Goal: Task Accomplishment & Management: Complete application form

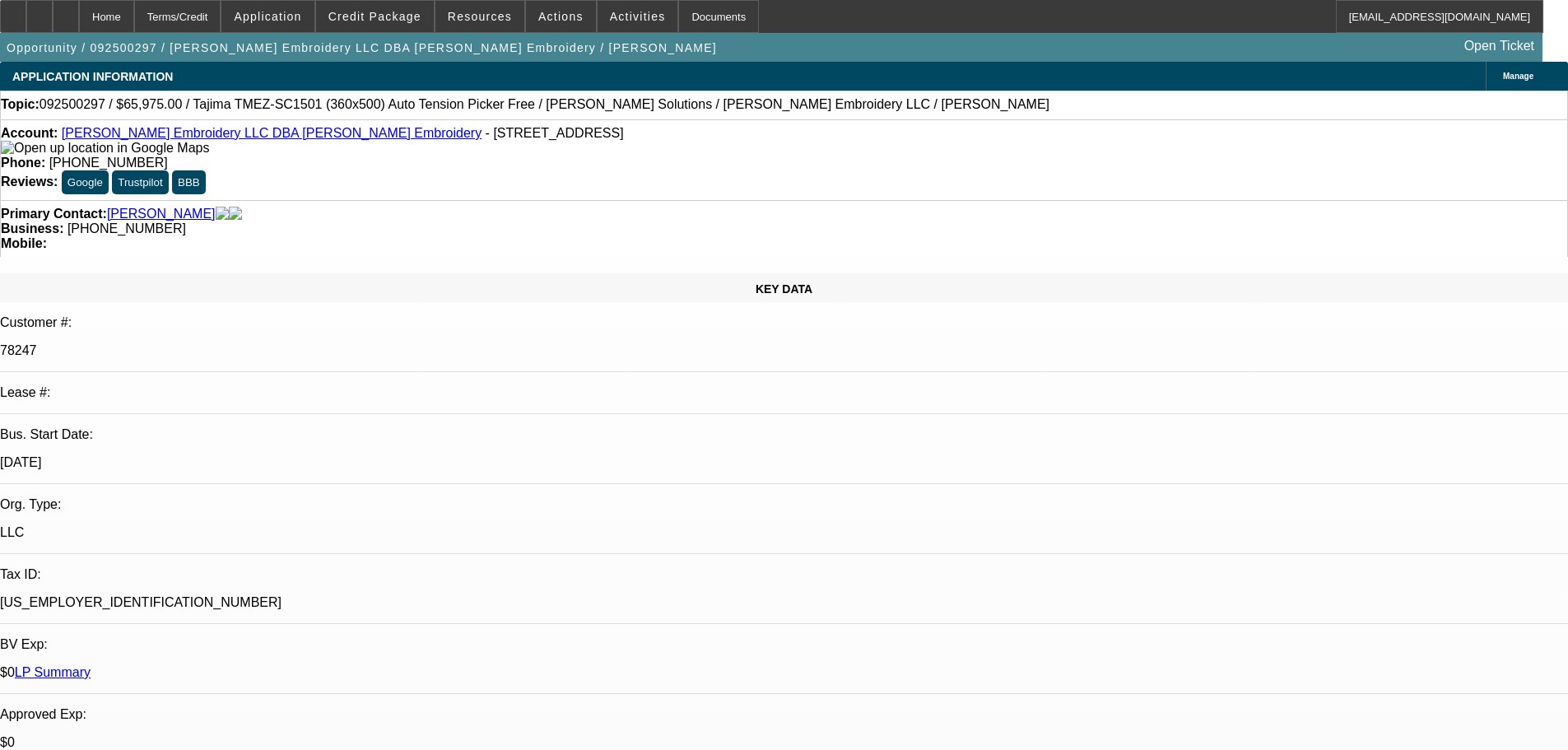
select select "0"
select select "2"
select select "0"
select select "6"
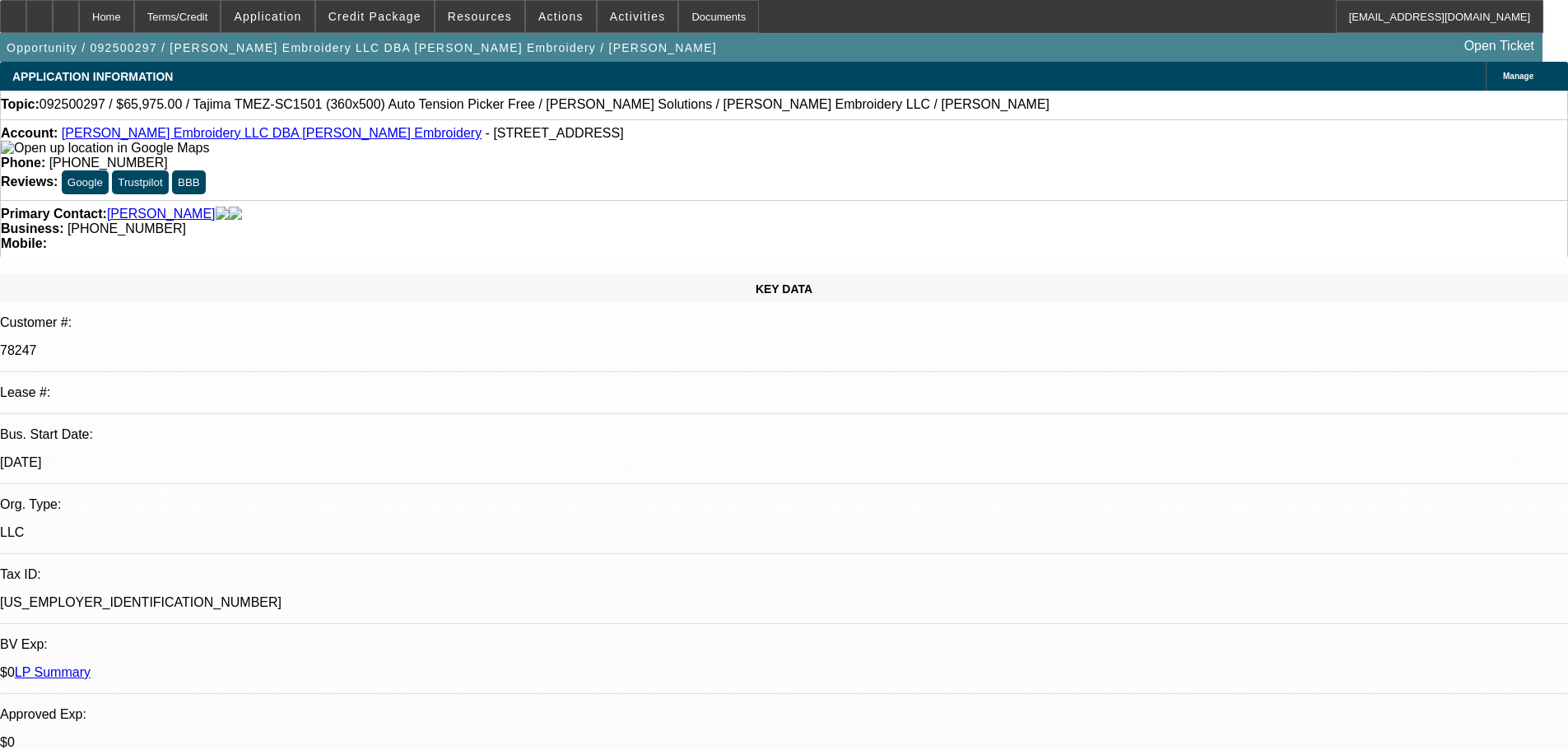
select select "0"
select select "2"
select select "0"
select select "6"
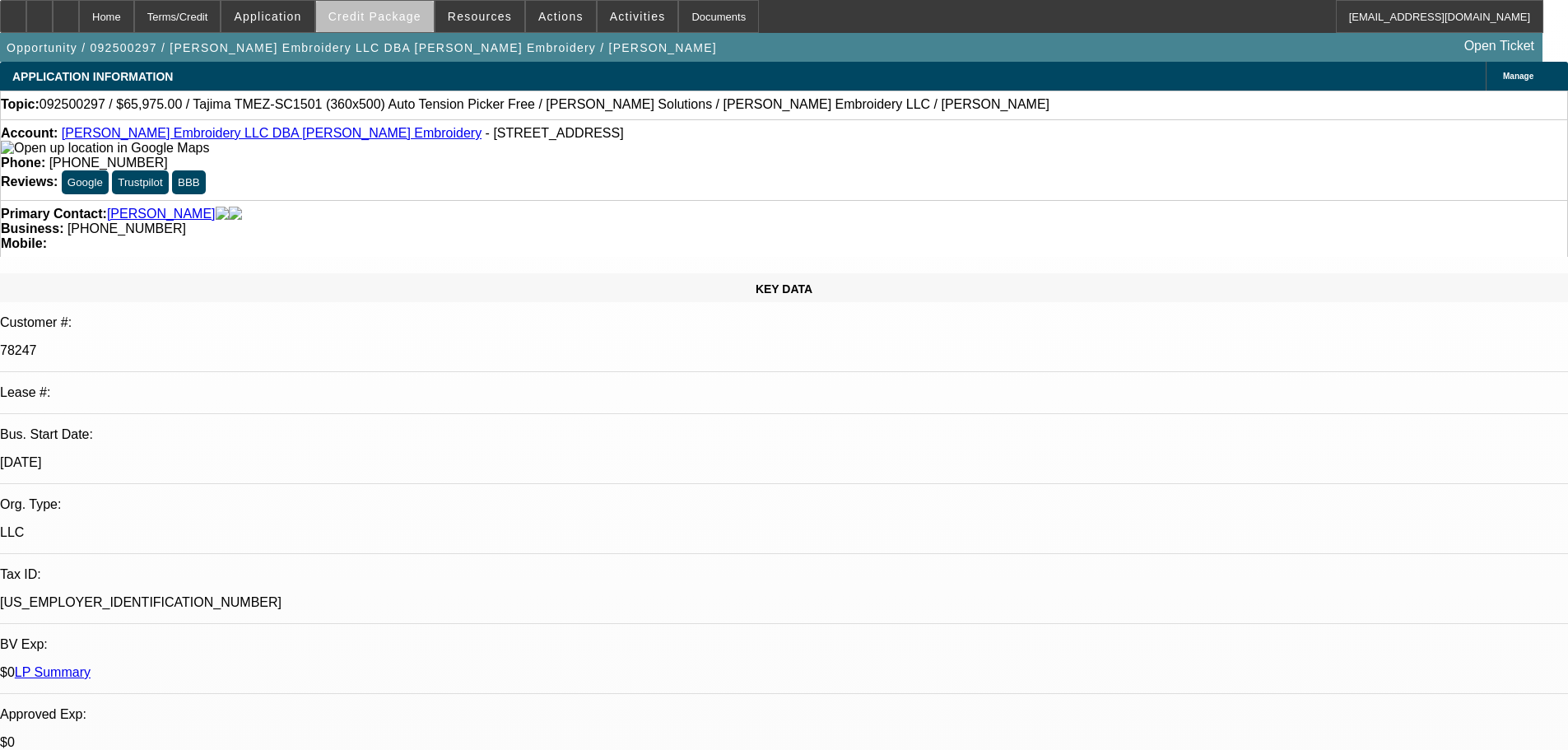
click at [414, 23] on span at bounding box center [375, 16] width 117 height 39
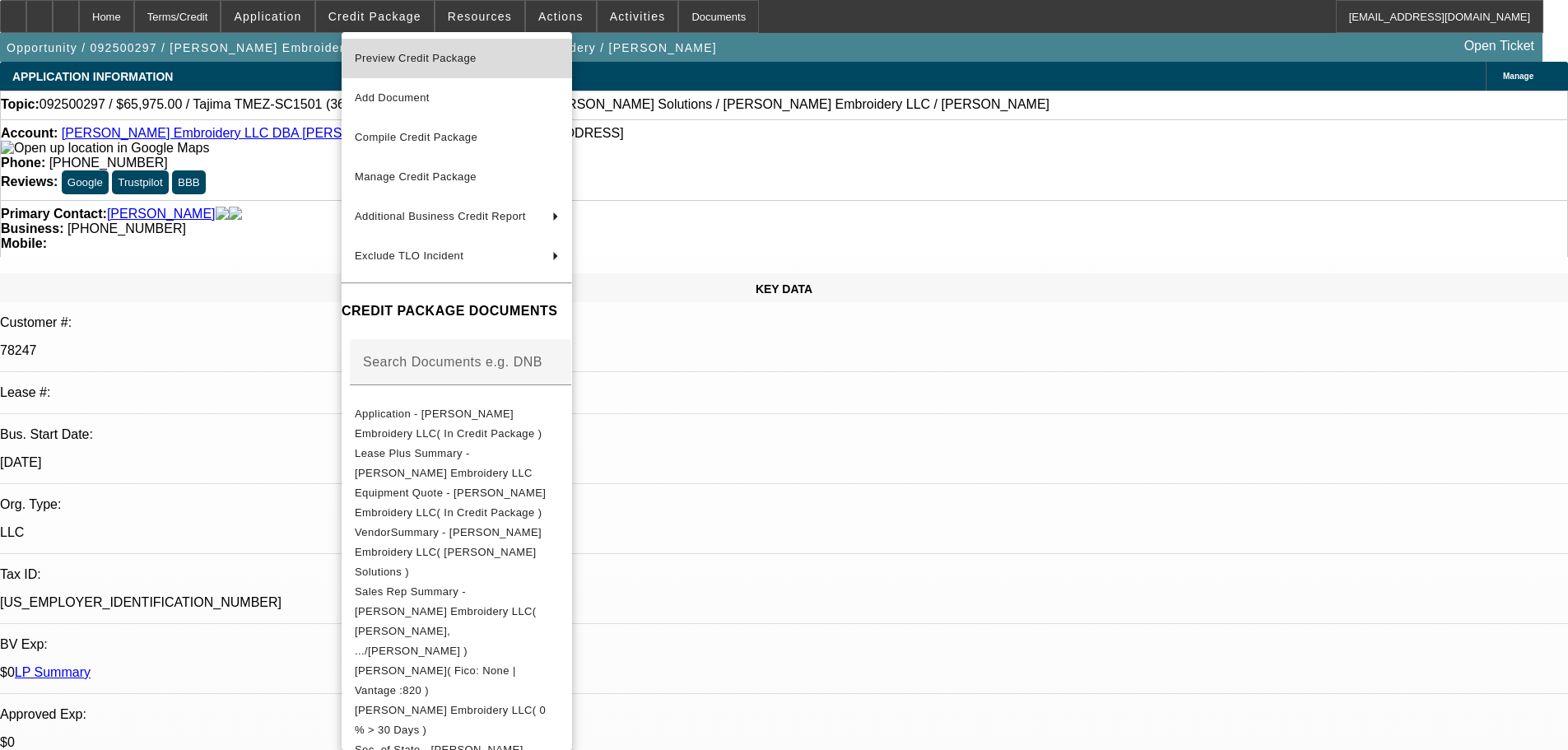
click at [428, 54] on span "Preview Credit Package" at bounding box center [415, 58] width 122 height 12
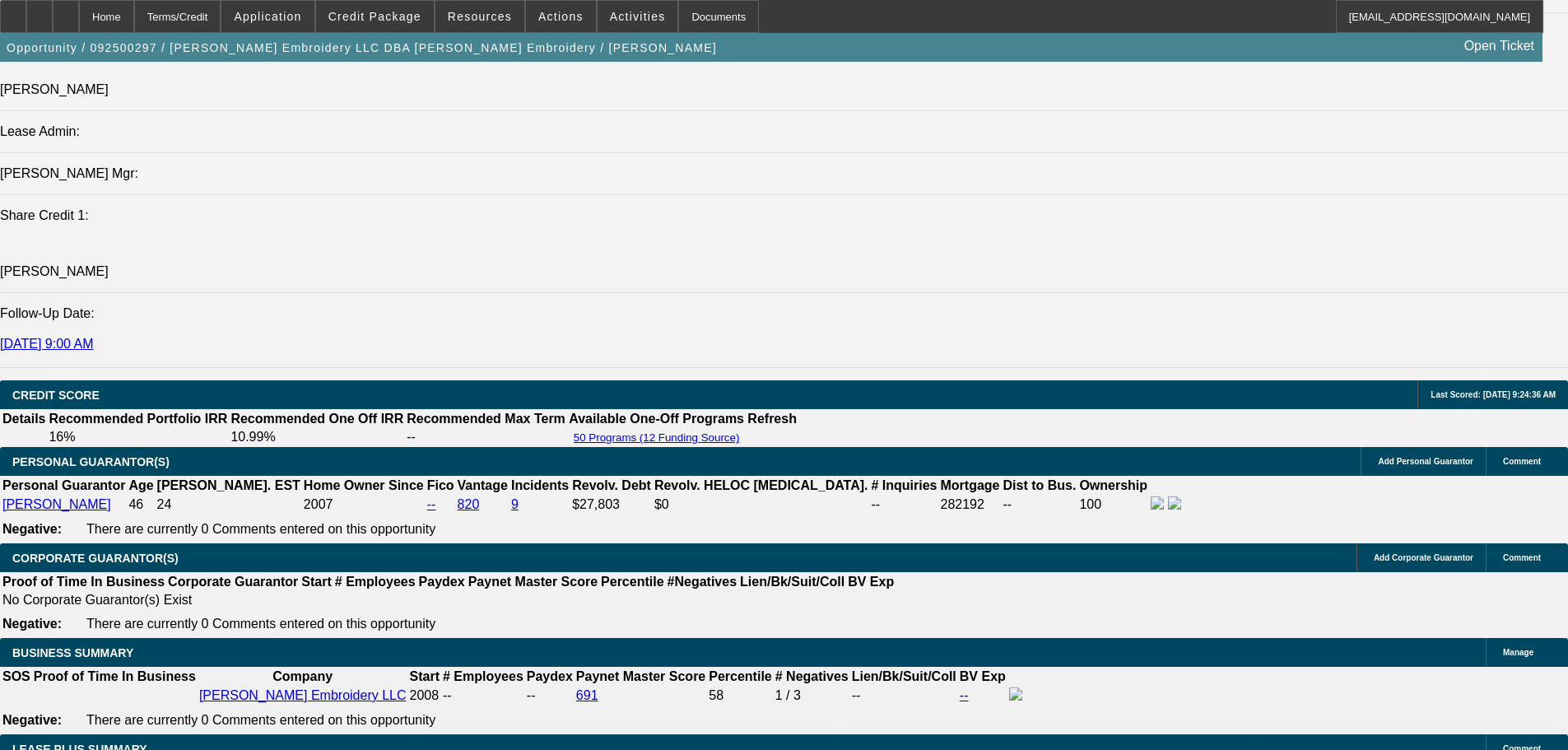
scroll to position [1892, 0]
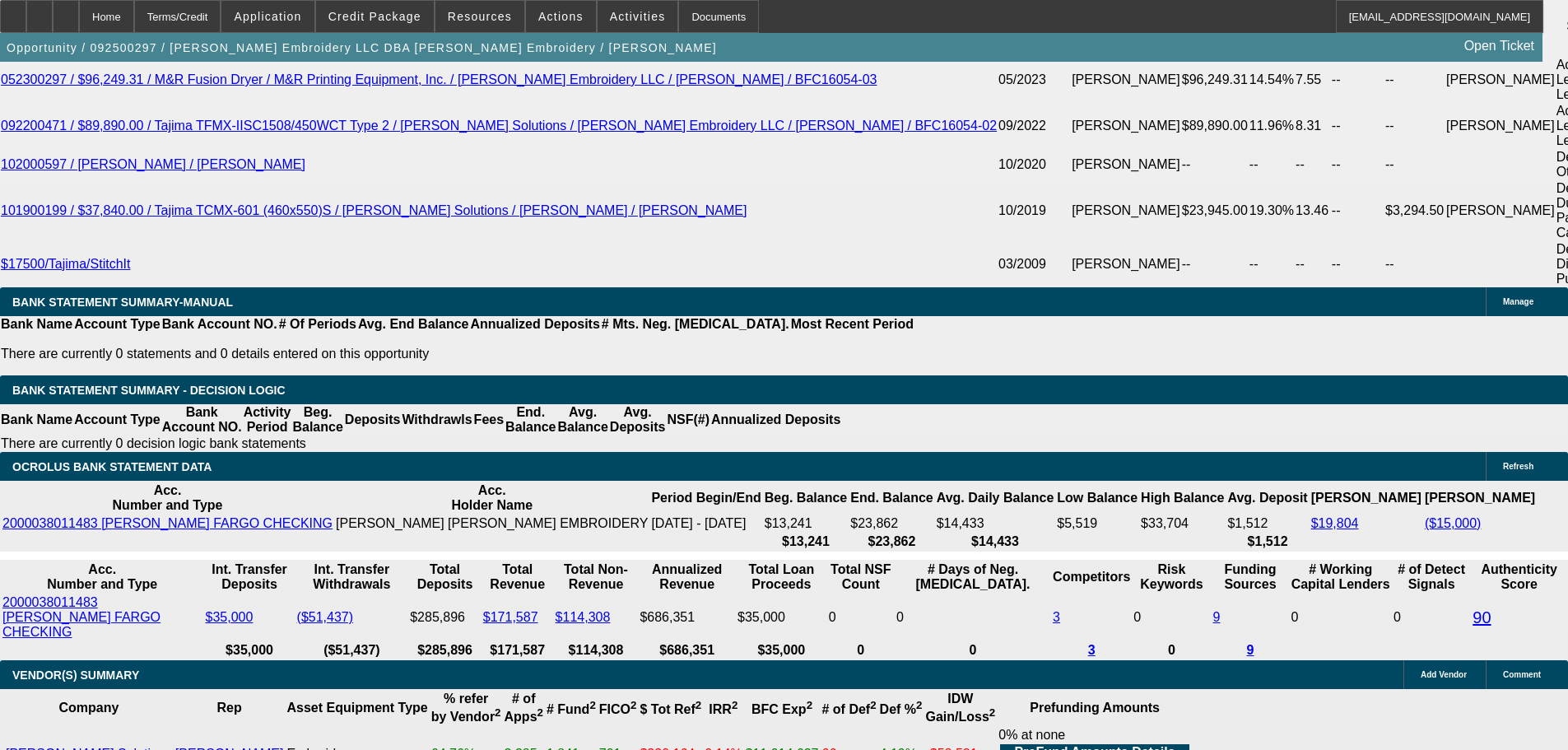
scroll to position [3303, 0]
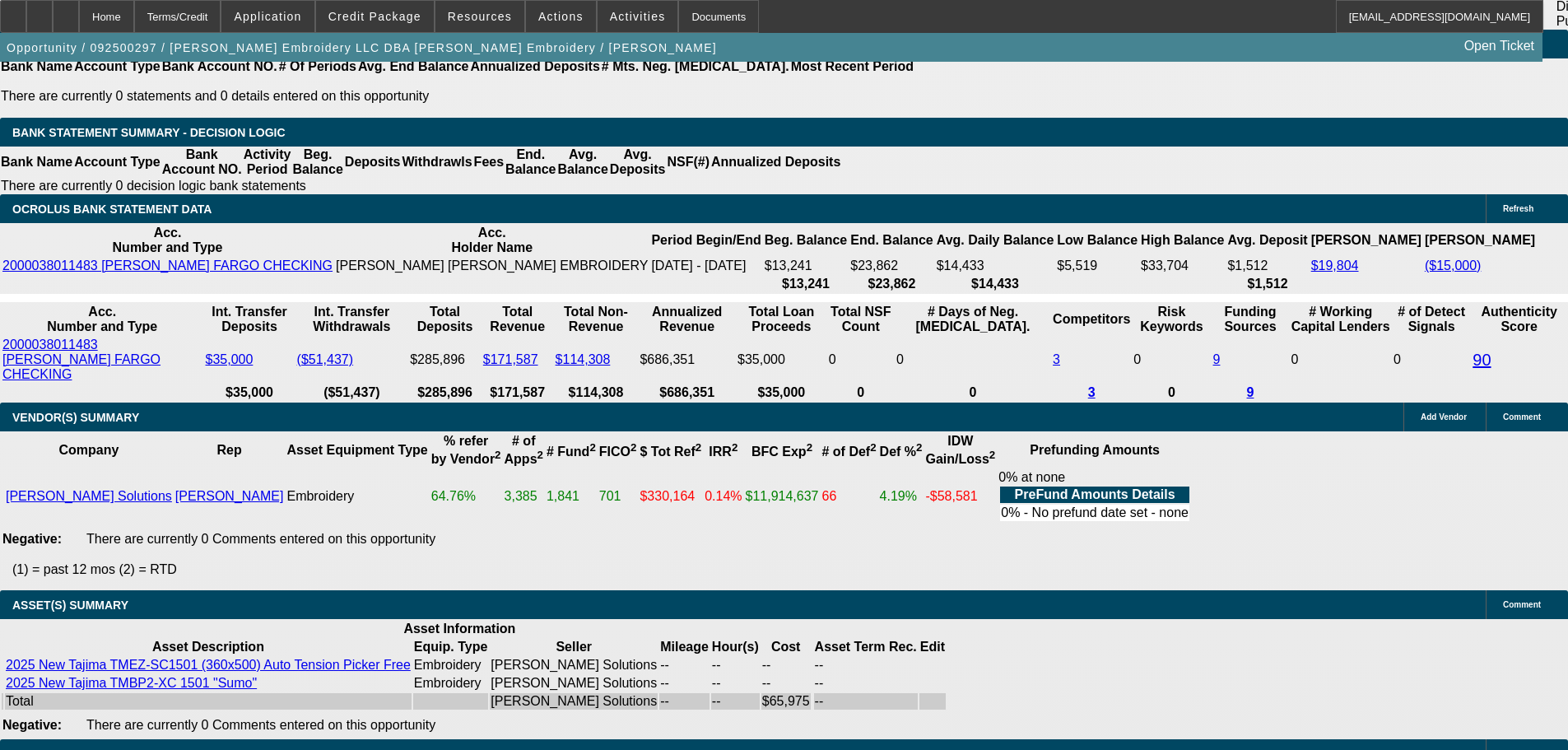
select select "3"
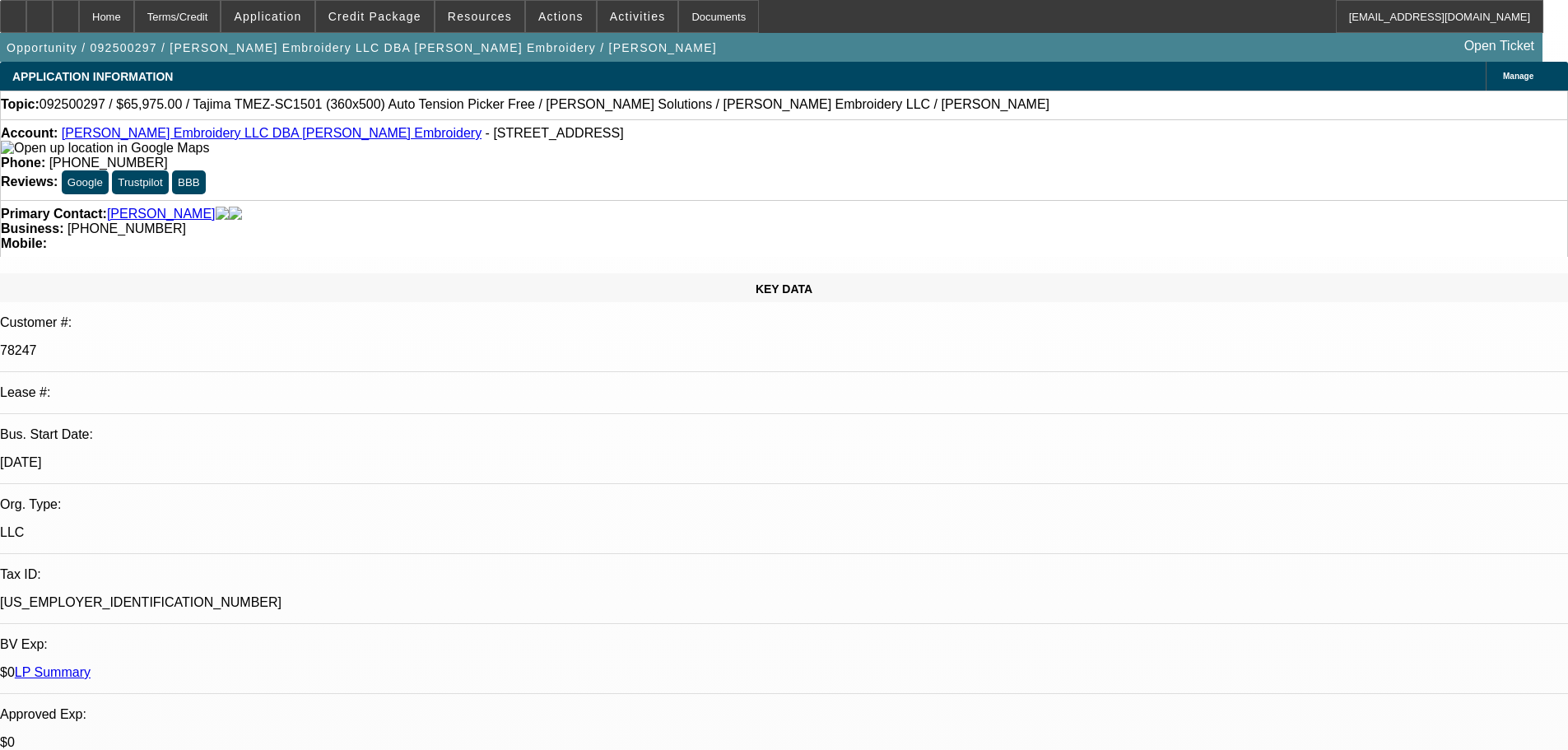
scroll to position [247, 0]
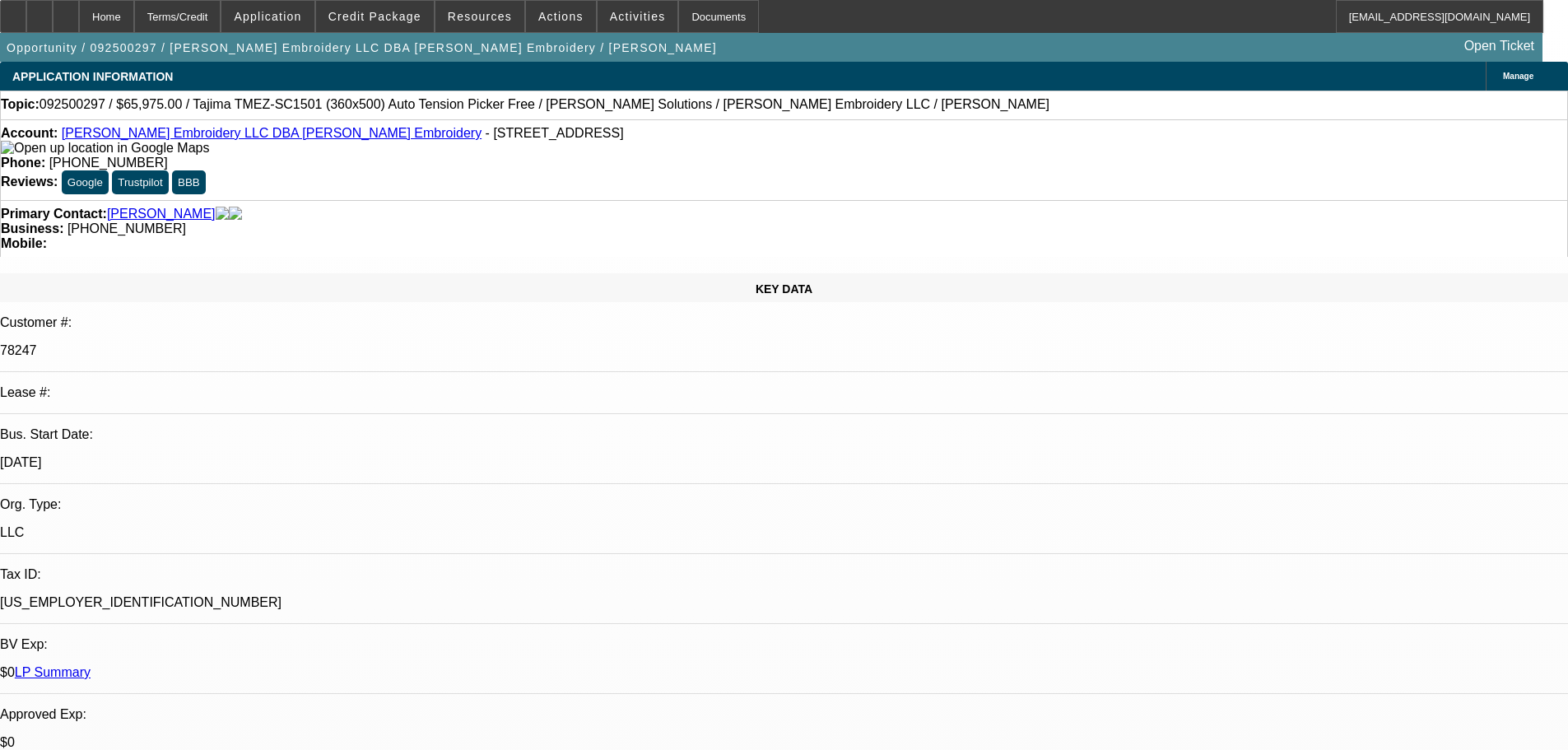
type textarea "GOOD PAY ON PRIOR DEALS, DECENT DEPOSITS, OWNS HOME, - GOOD LUCK"
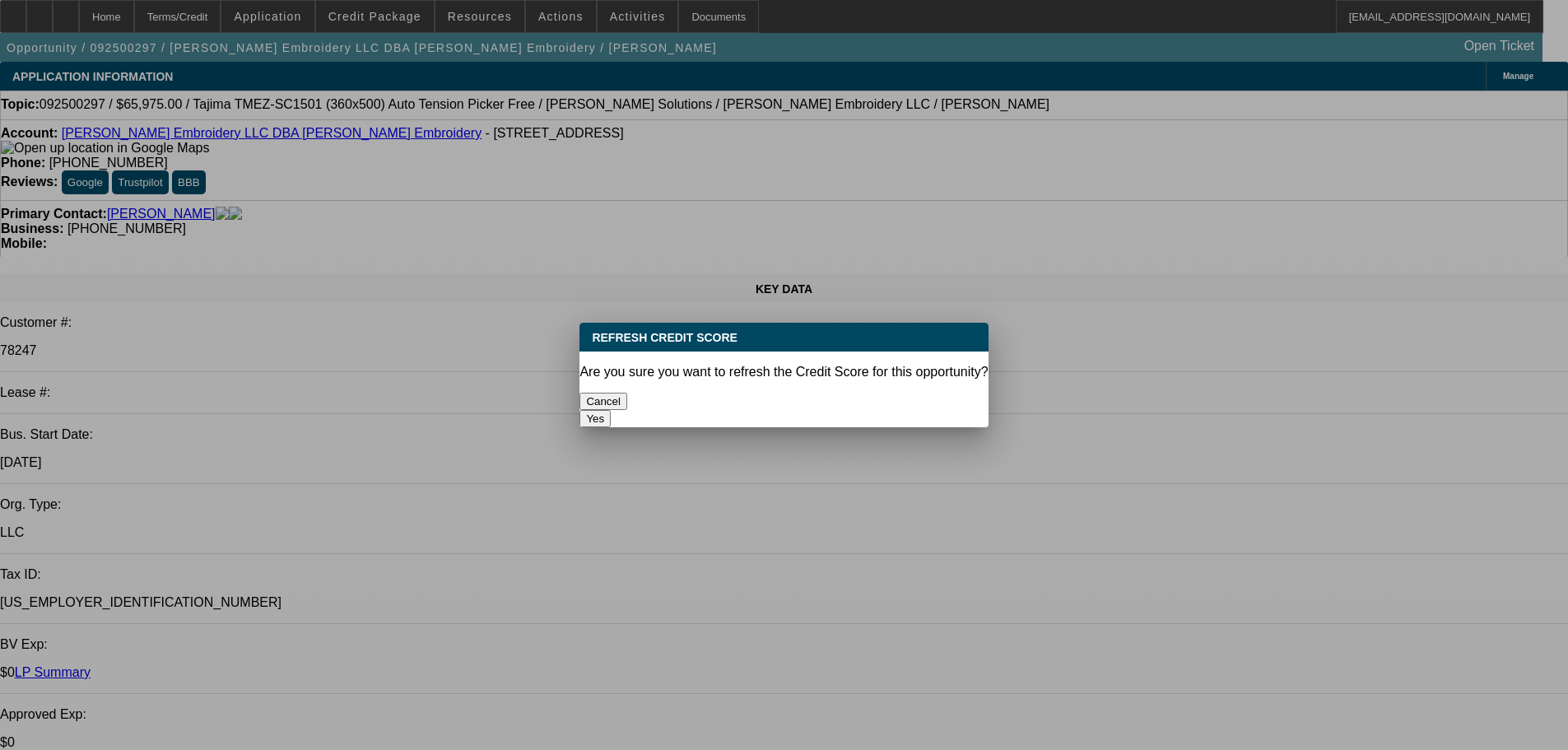
click at [611, 410] on button "Yes" at bounding box center [595, 418] width 31 height 17
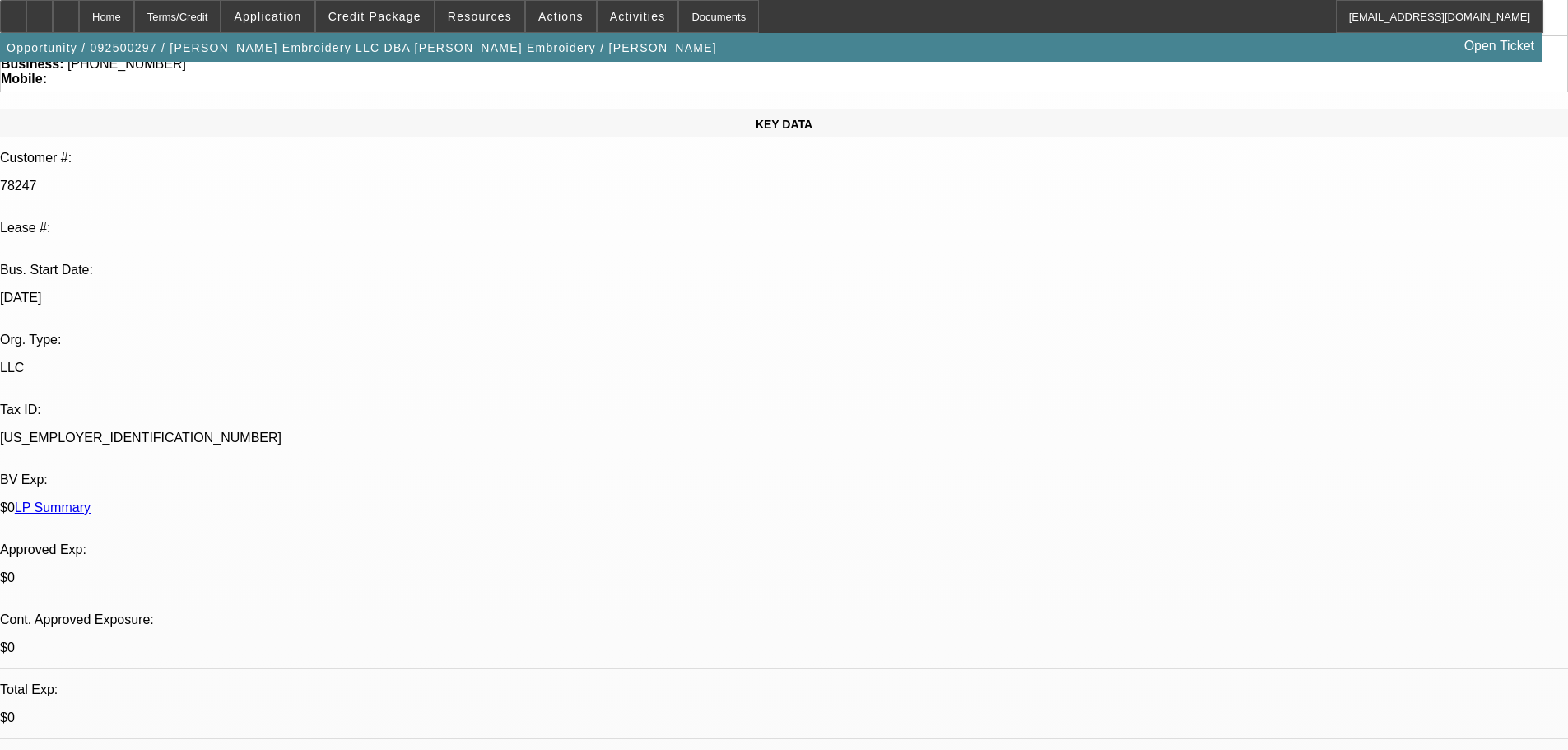
scroll to position [576, 0]
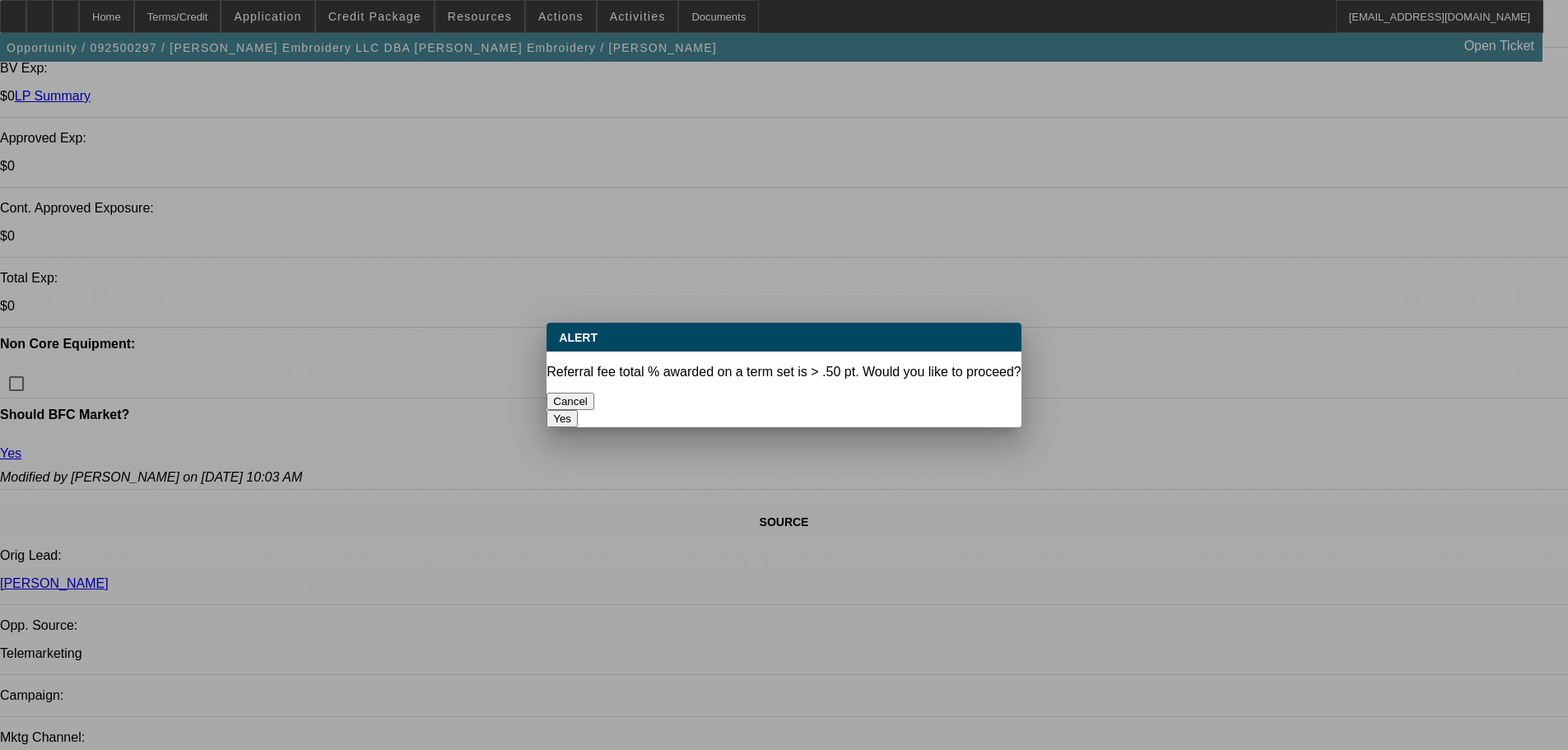
click at [578, 410] on button "Yes" at bounding box center [562, 418] width 31 height 17
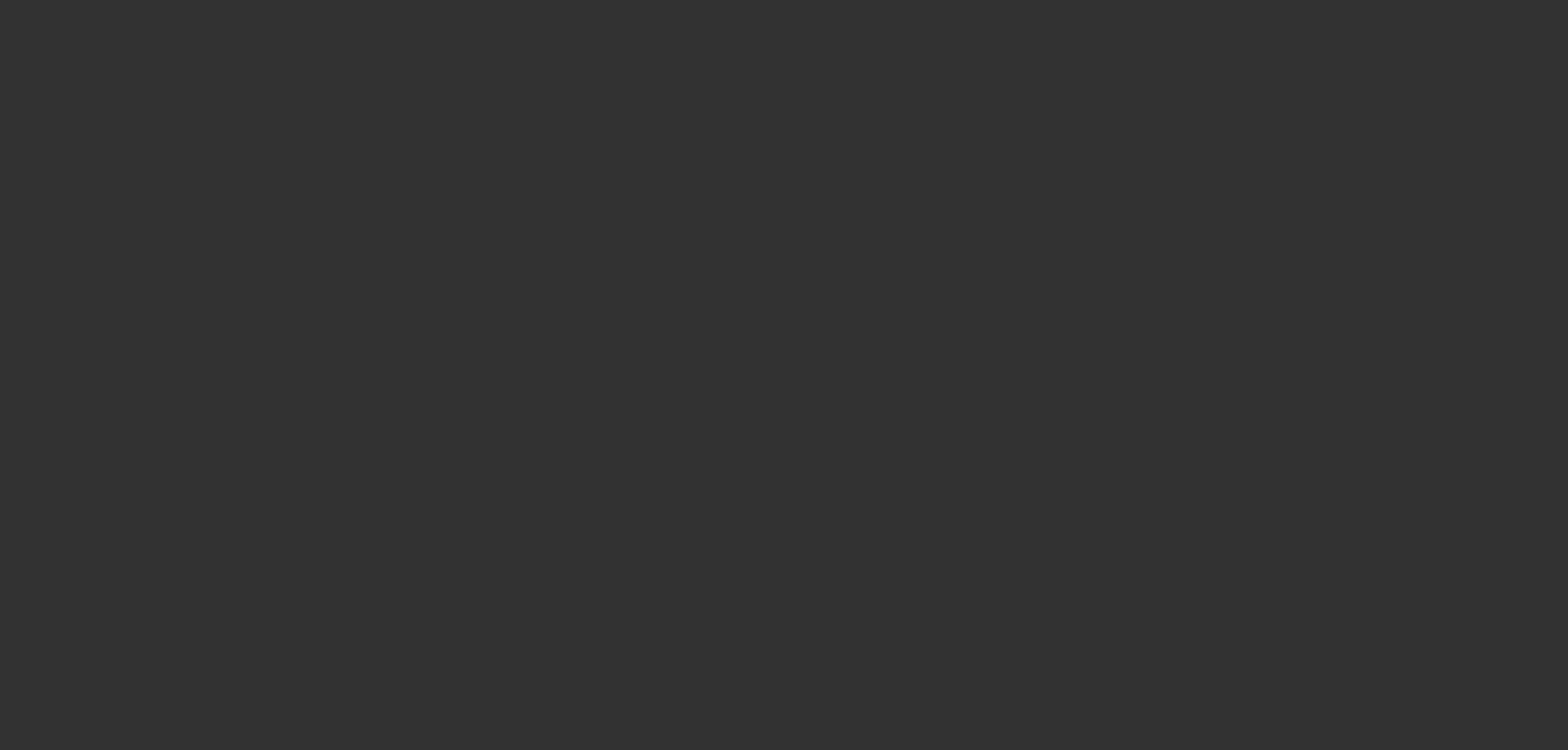
select select "0"
select select "2"
select select "0"
select select "6"
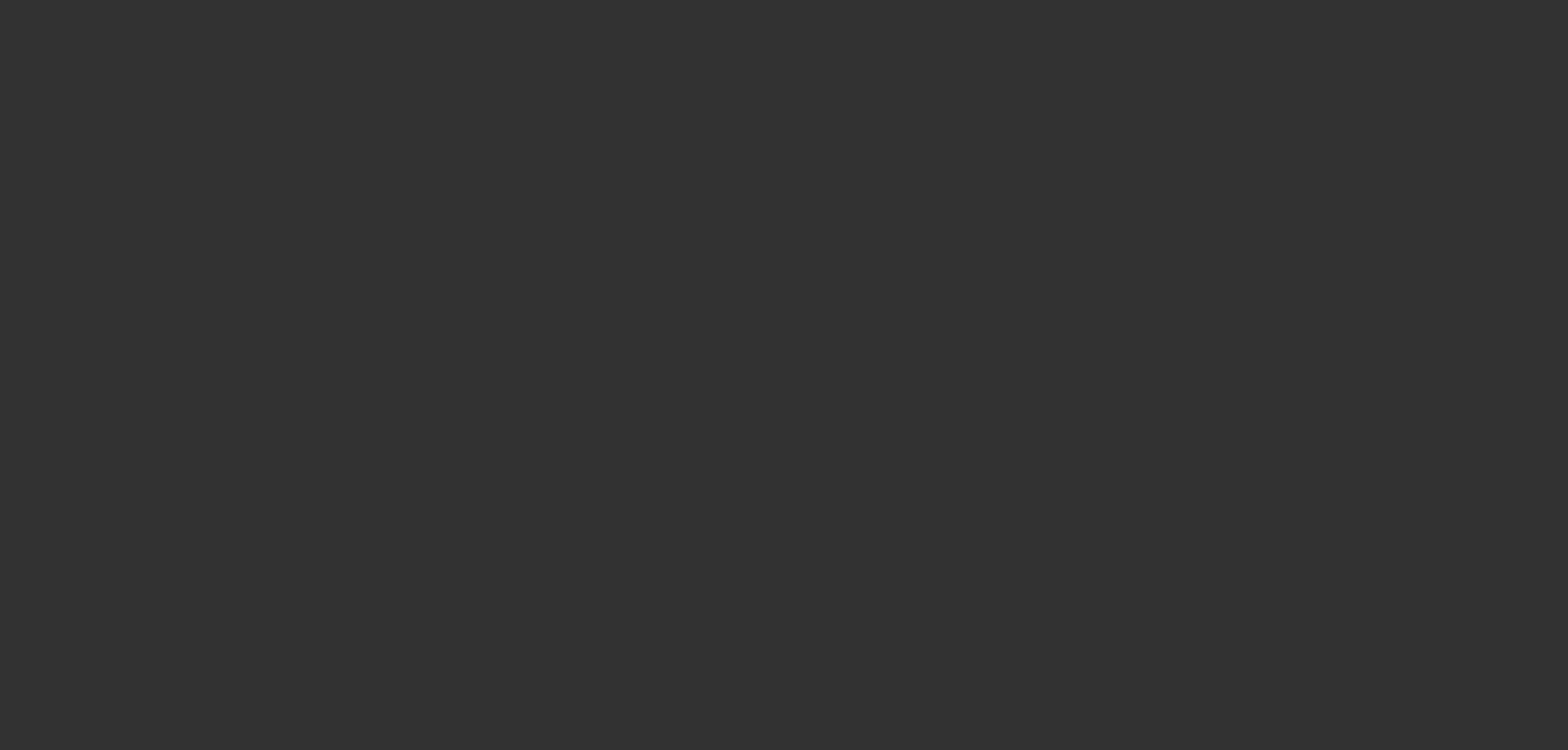
select select "0"
select select "2"
select select "0"
select select "6"
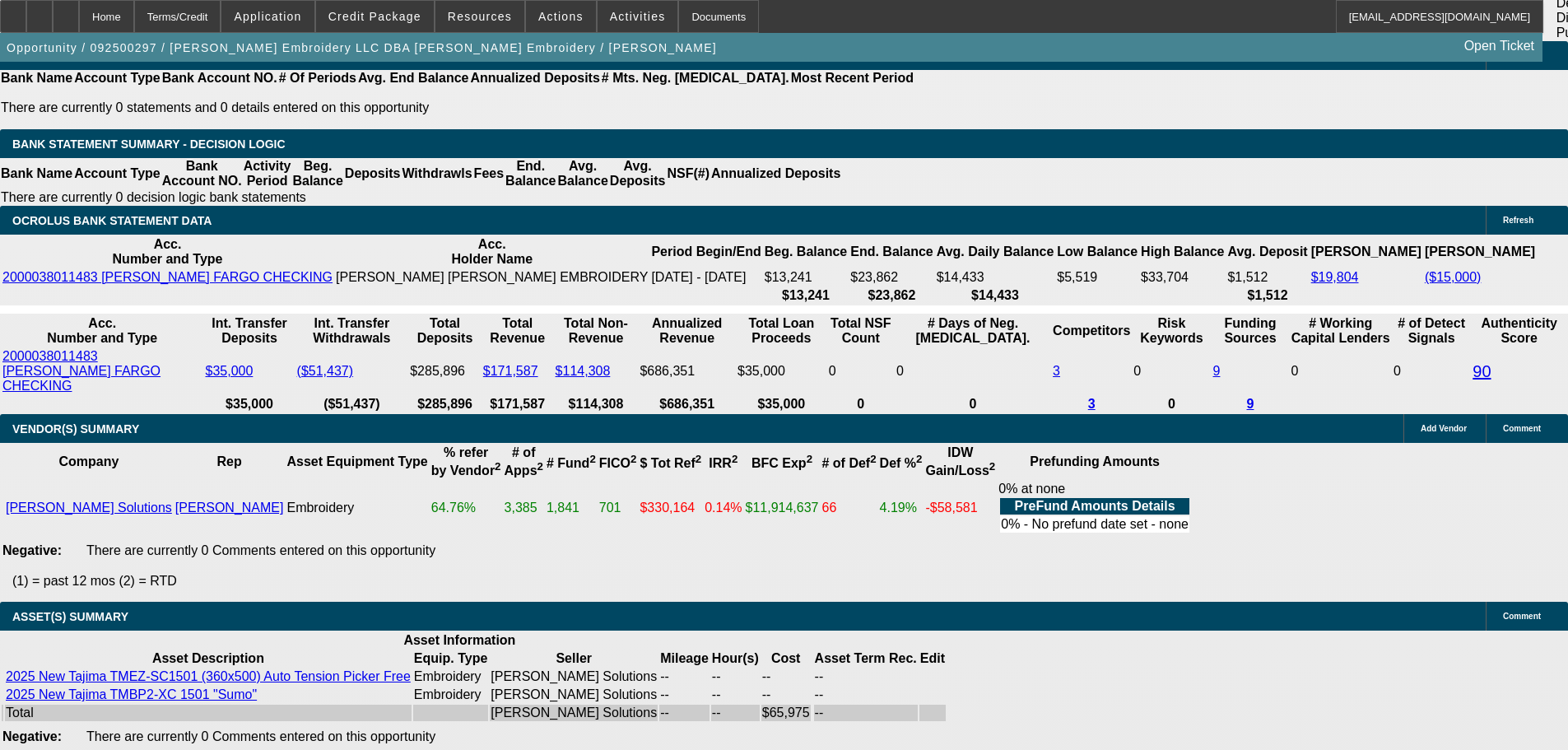
scroll to position [3292, 0]
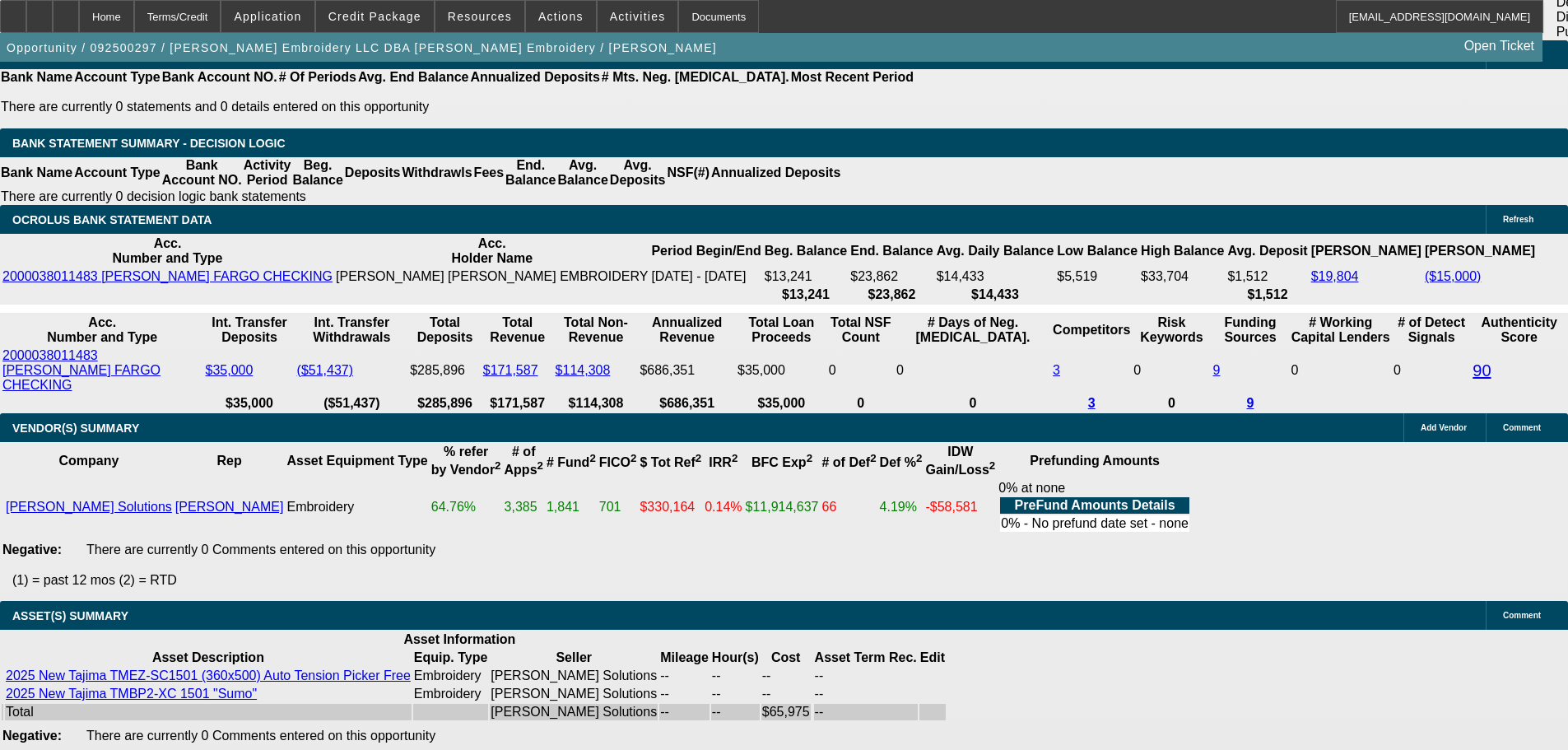
select select "3"
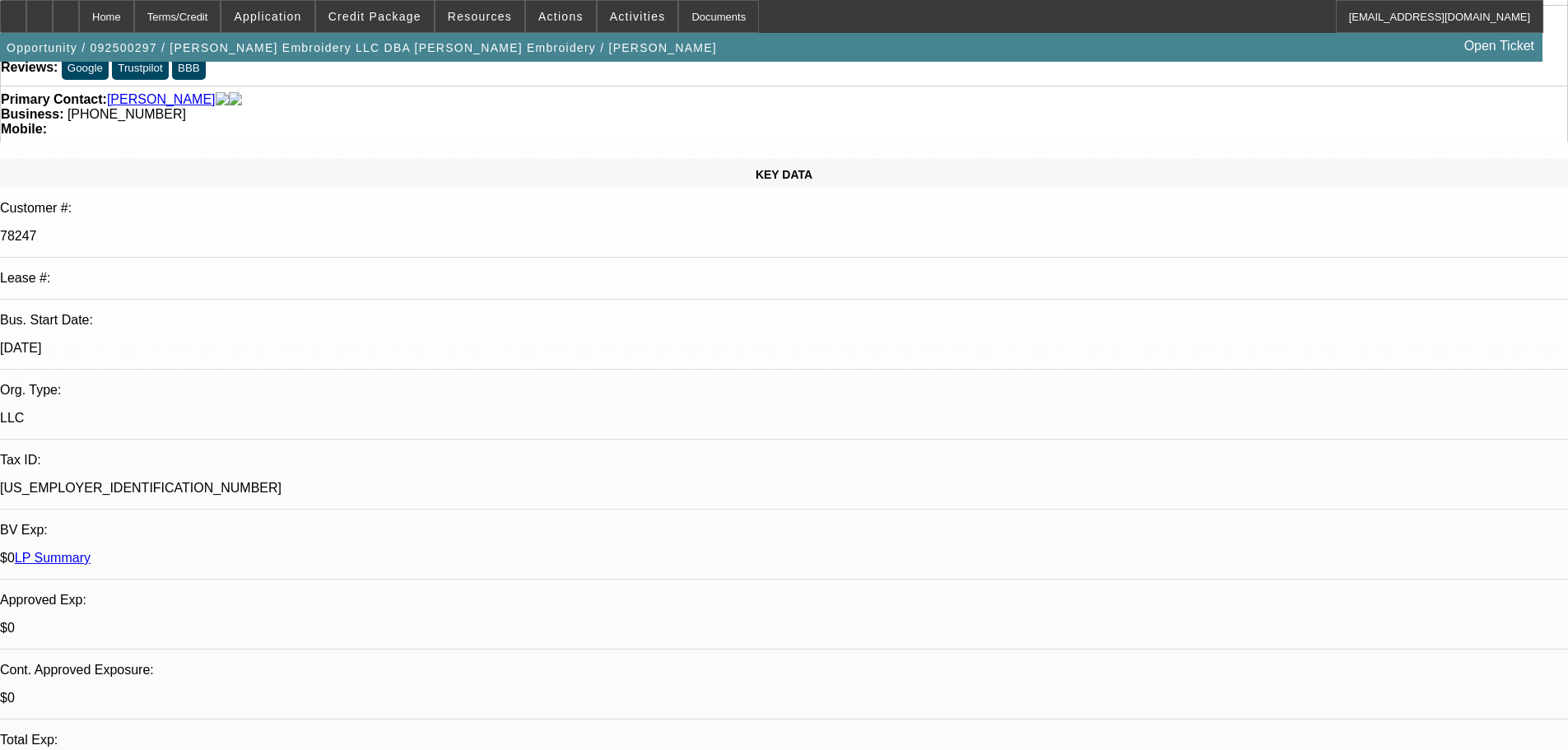
scroll to position [329, 0]
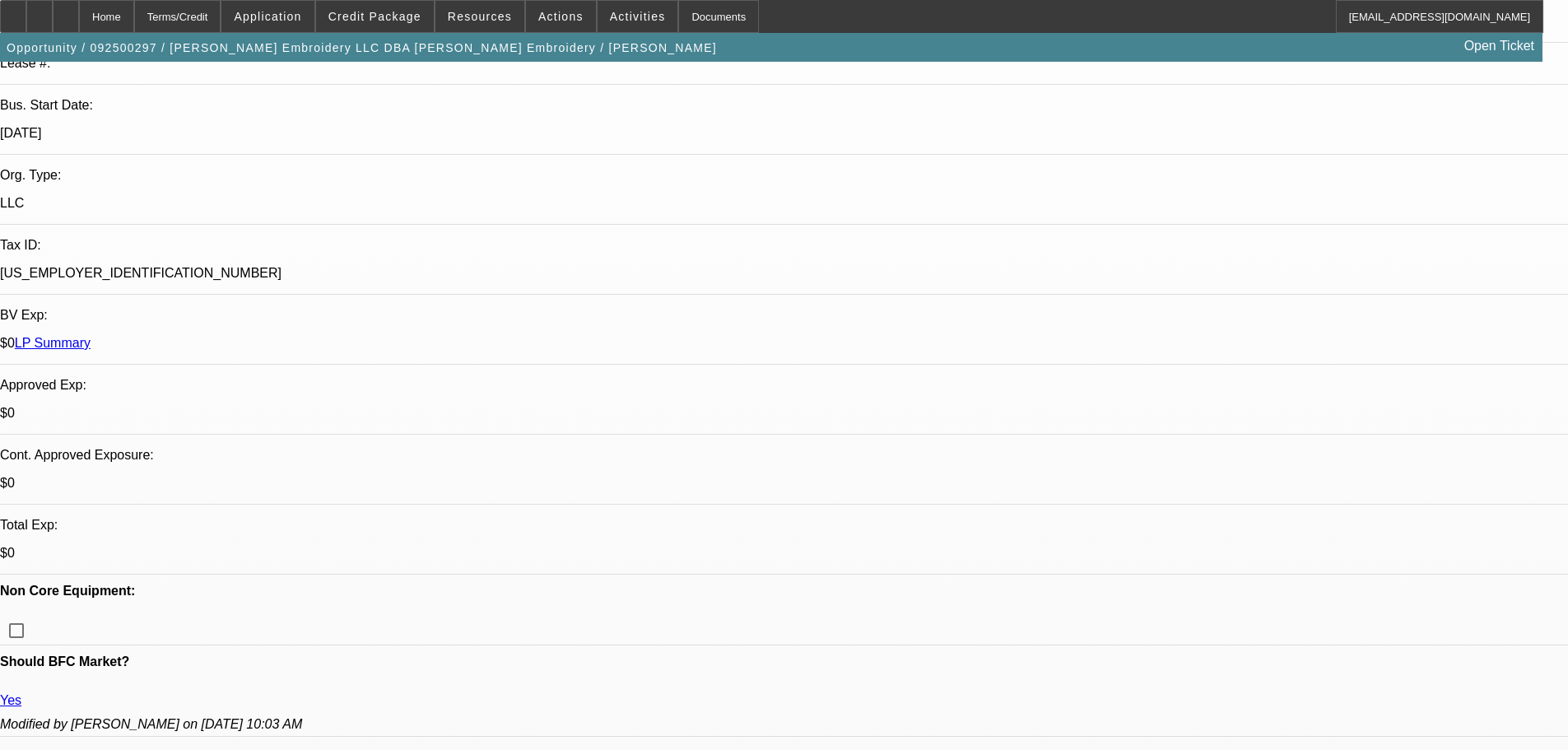
type textarea "GOOD LUCK"
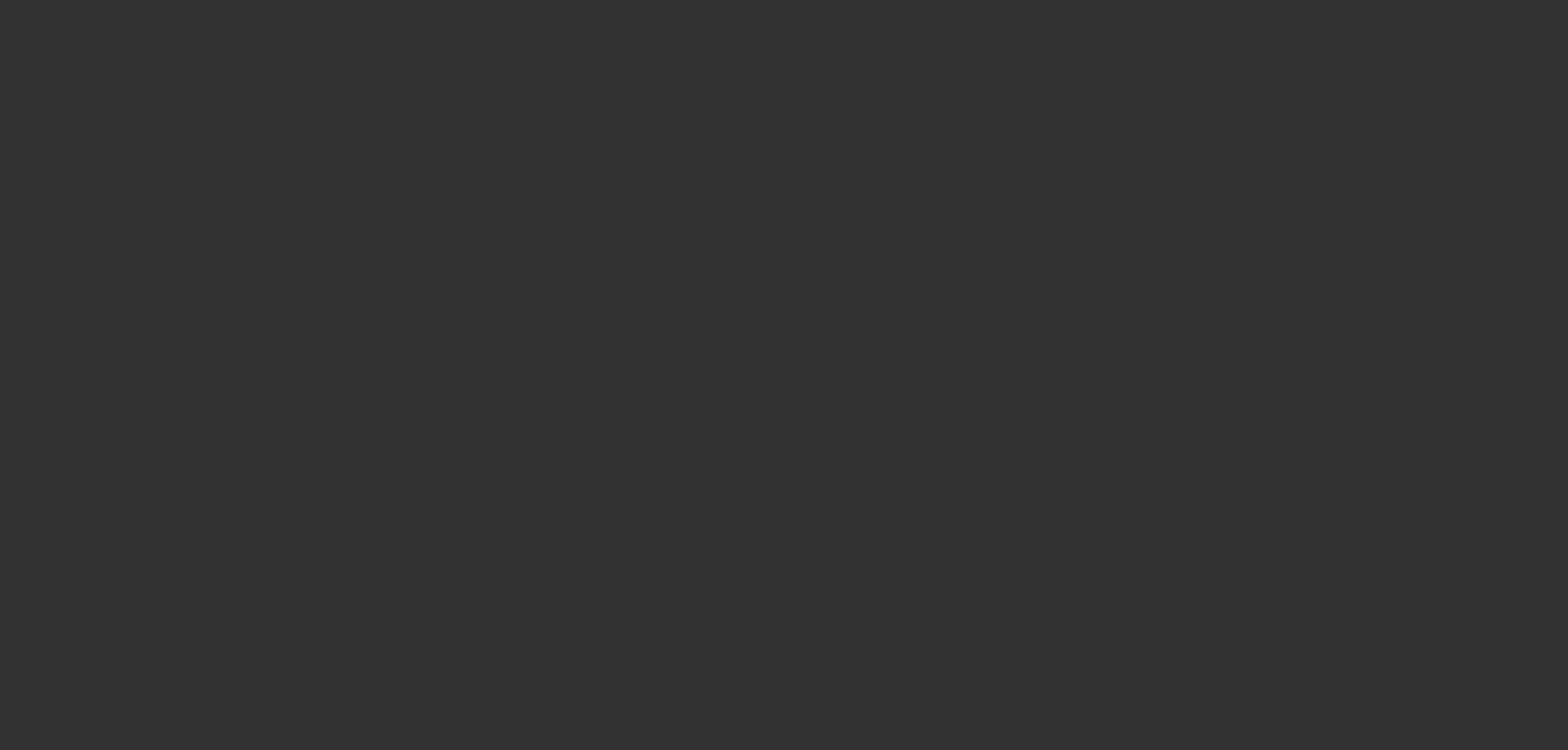
scroll to position [0, 0]
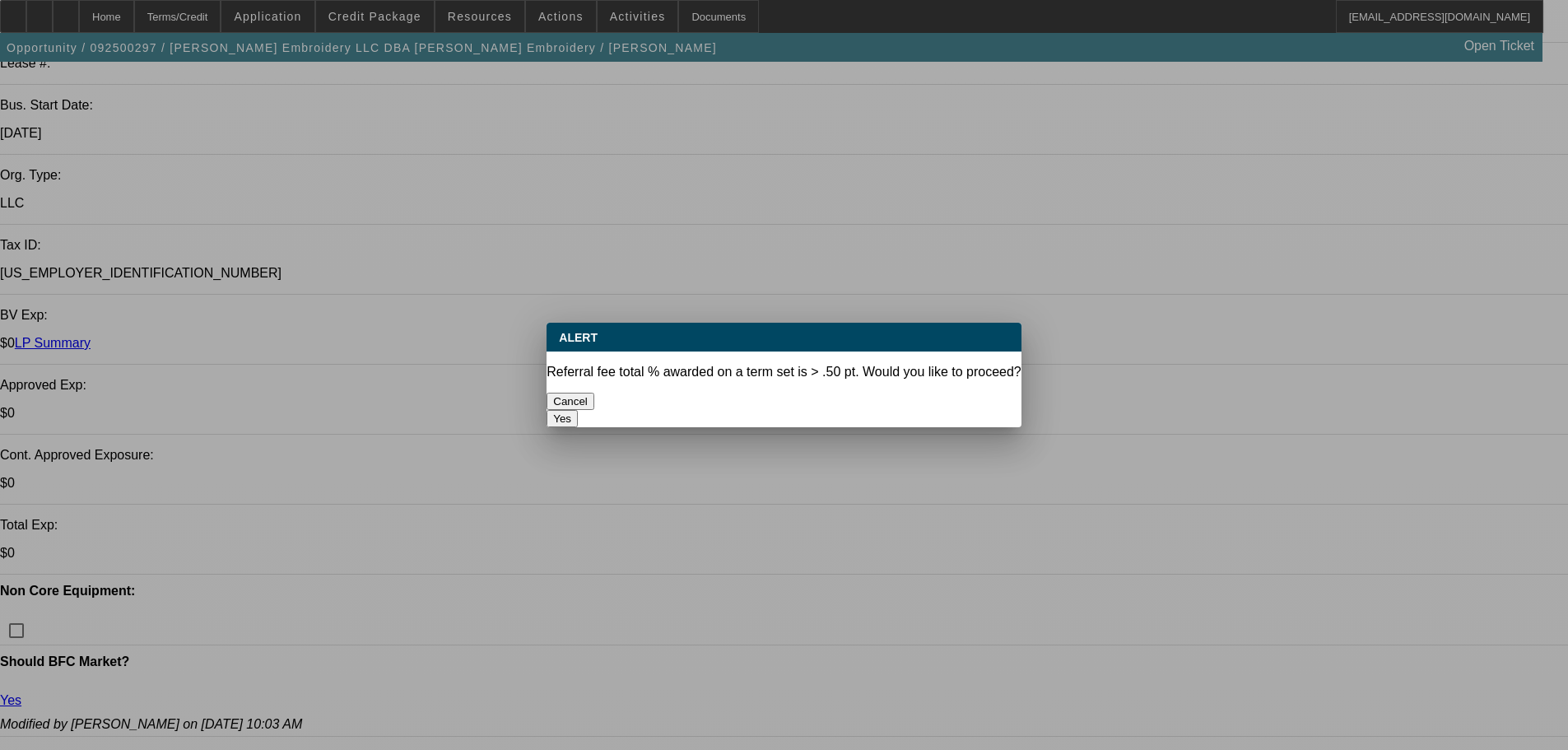
click at [578, 410] on button "Yes" at bounding box center [562, 418] width 31 height 17
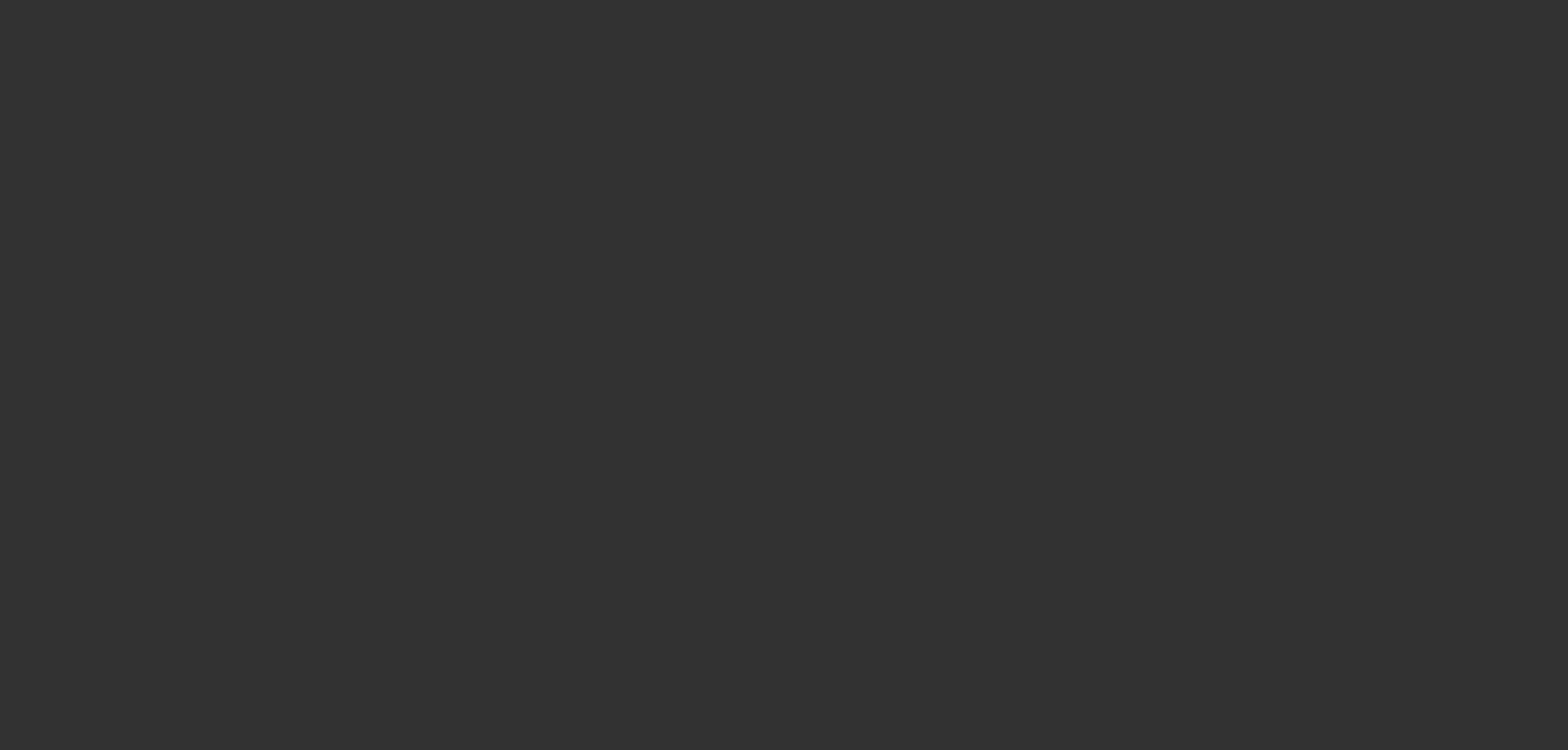
select select "0"
select select "2"
select select "0"
select select "6"
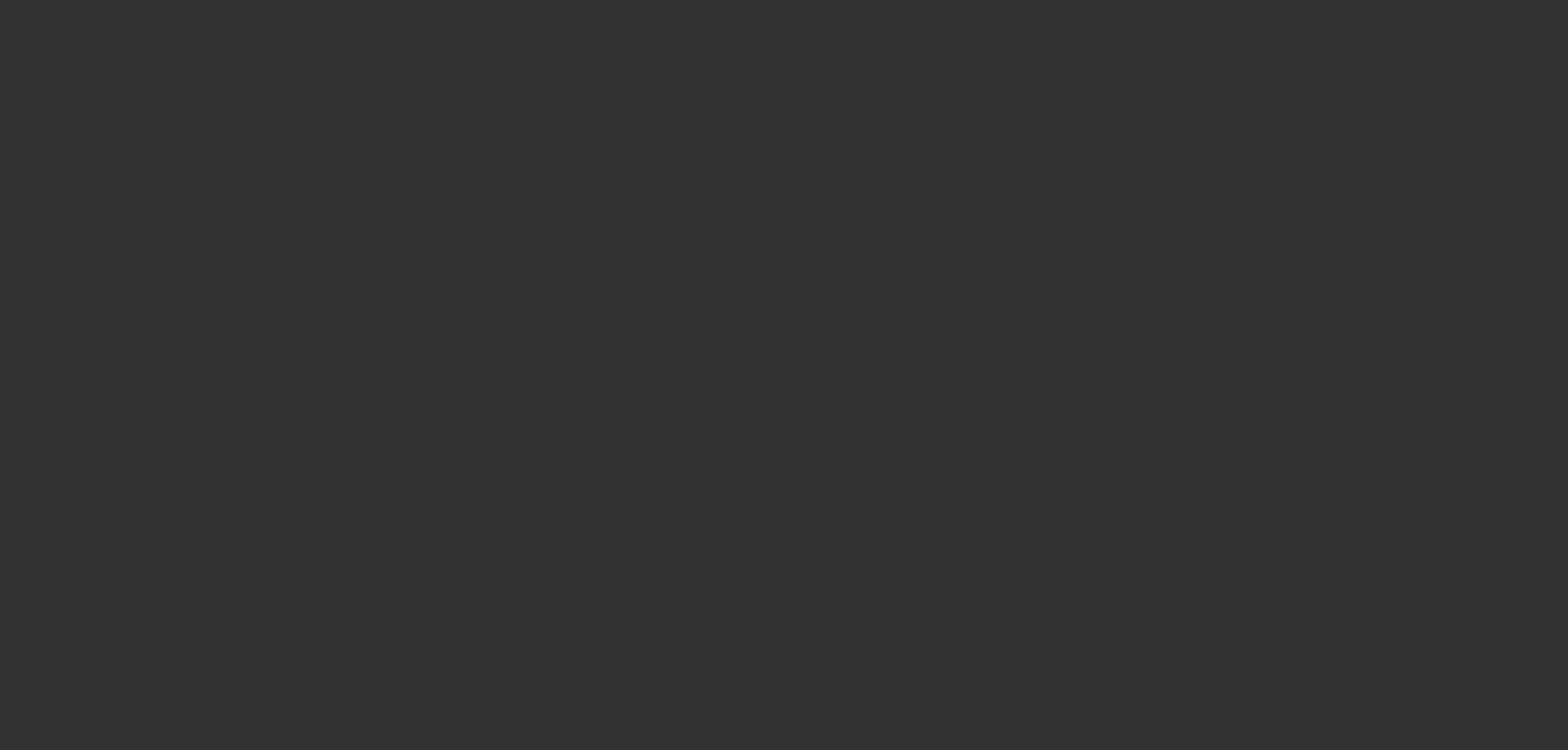
select select "0"
select select "2"
select select "0"
select select "6"
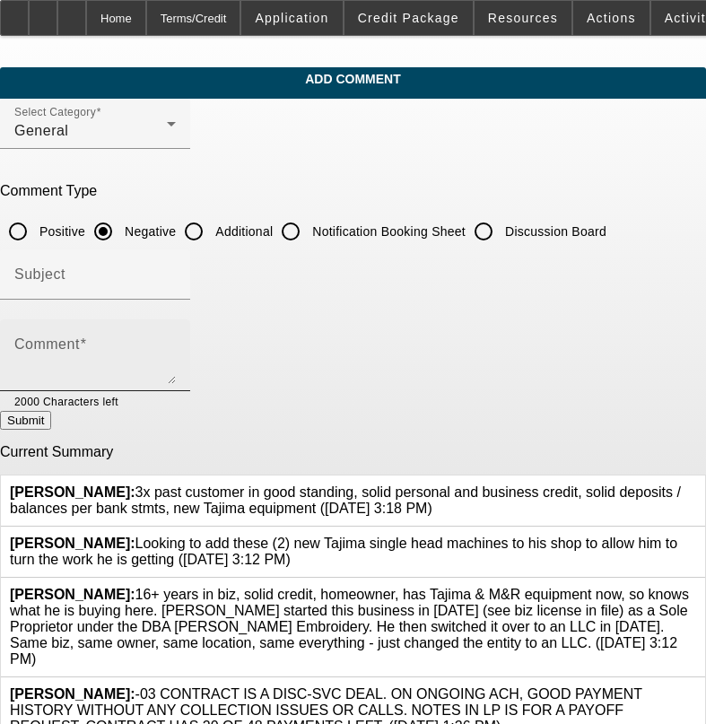
click at [176, 365] on textarea "Comment" at bounding box center [95, 362] width 162 height 43
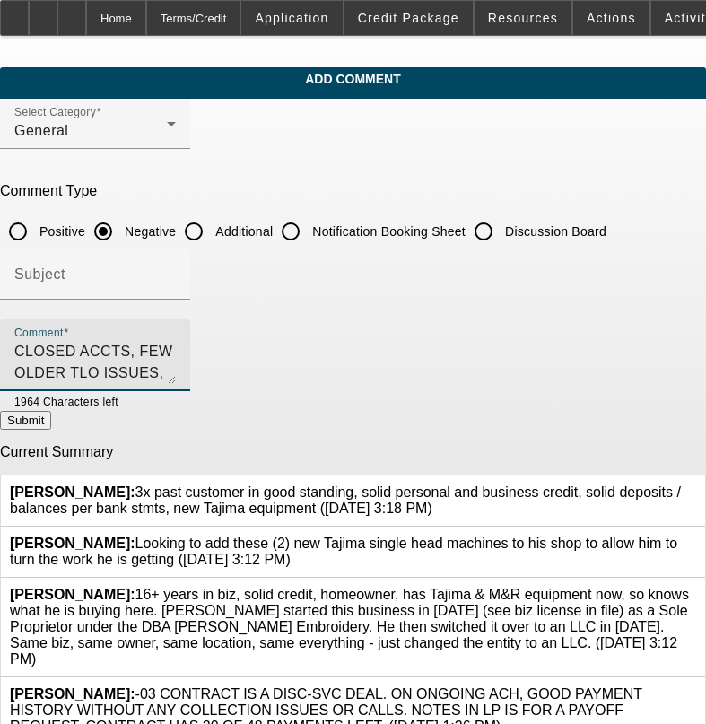
type textarea "CLOSED ACCTS, FEW OLDER TLO ISSUES,"
click at [51, 417] on button "Submit" at bounding box center [25, 420] width 51 height 19
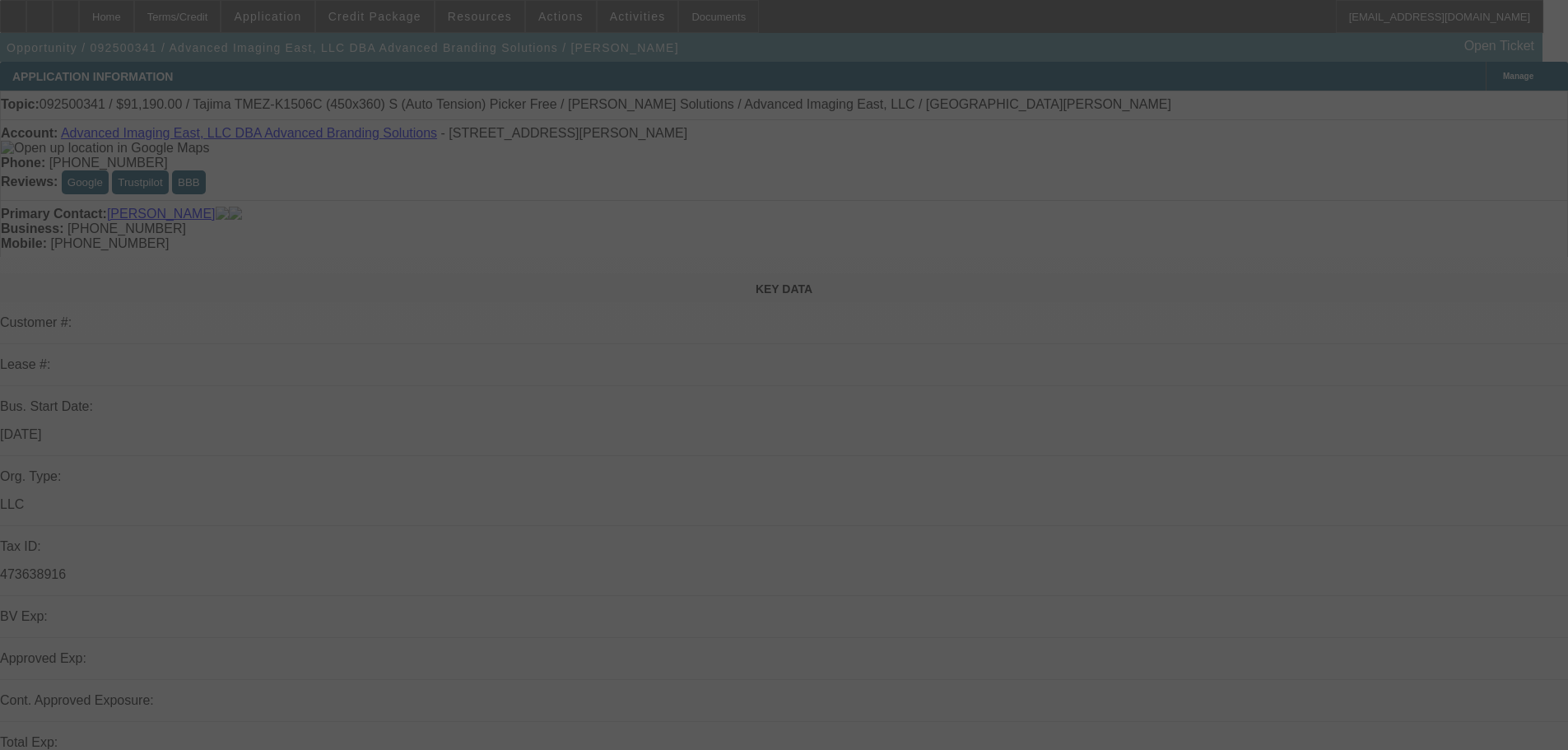
scroll to position [329, 0]
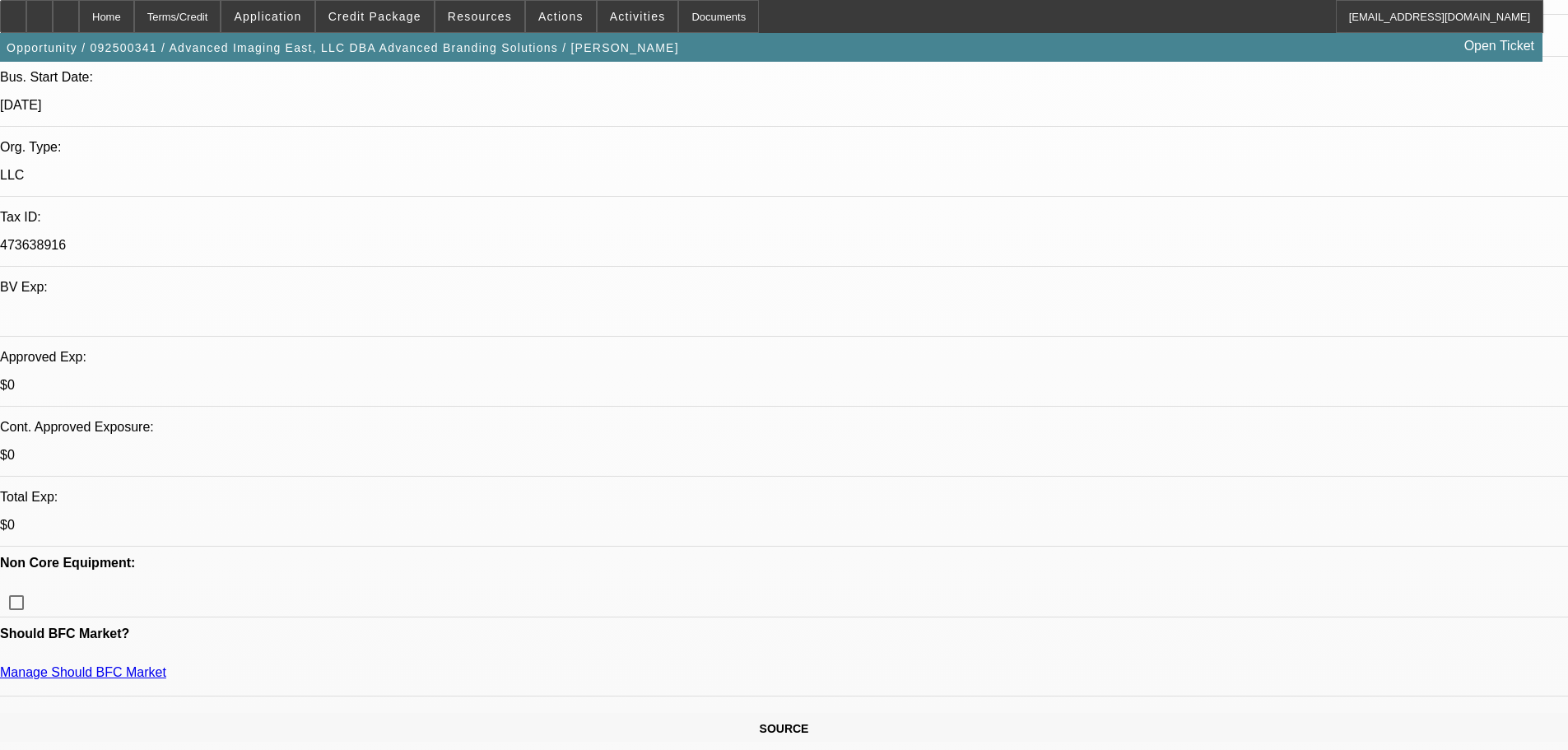
select select "0"
select select "2"
select select "0"
select select "6"
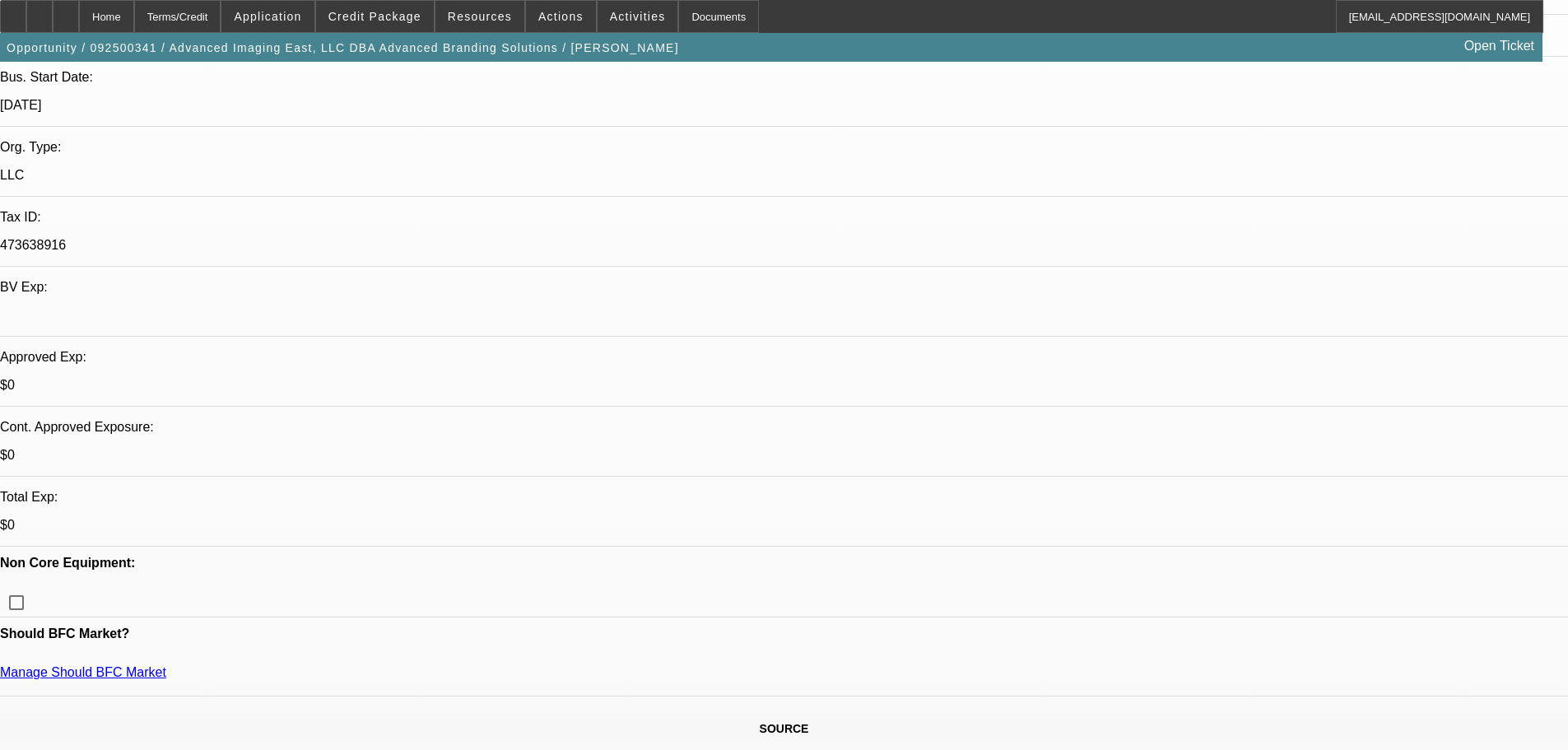
select select "0"
select select "2"
select select "0.1"
select select "4"
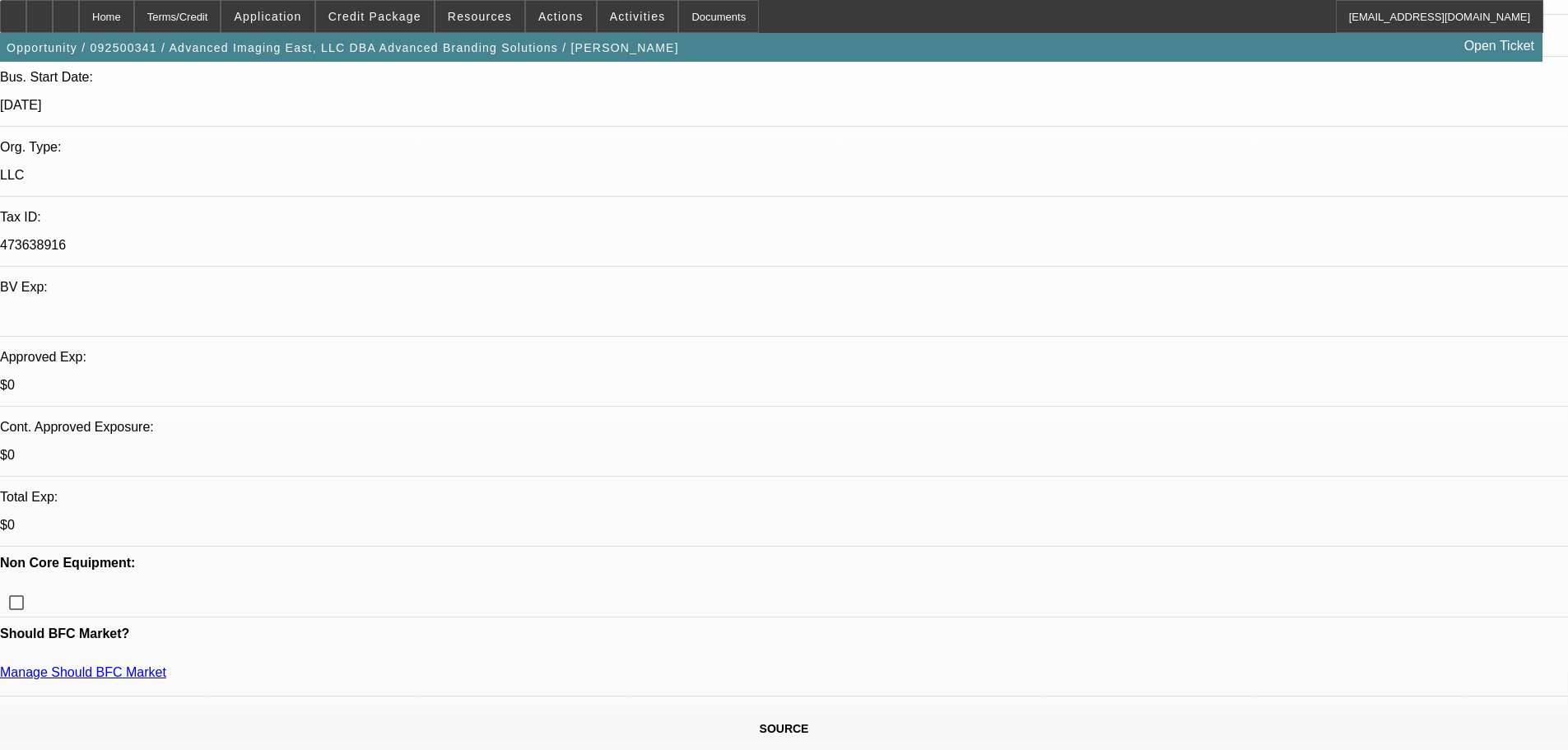
select select "0"
select select "2"
select select "0"
select select "6"
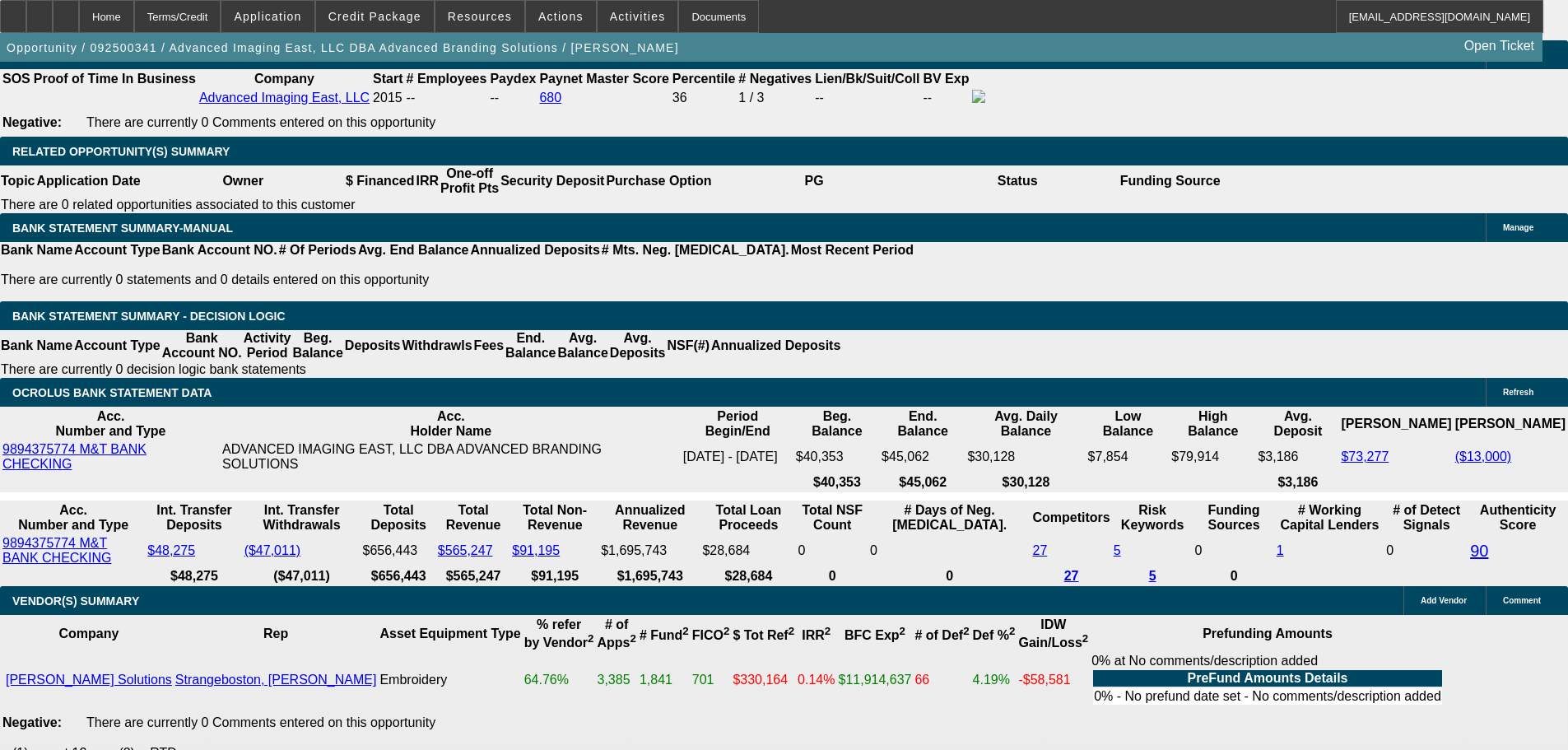
scroll to position [3066, 0]
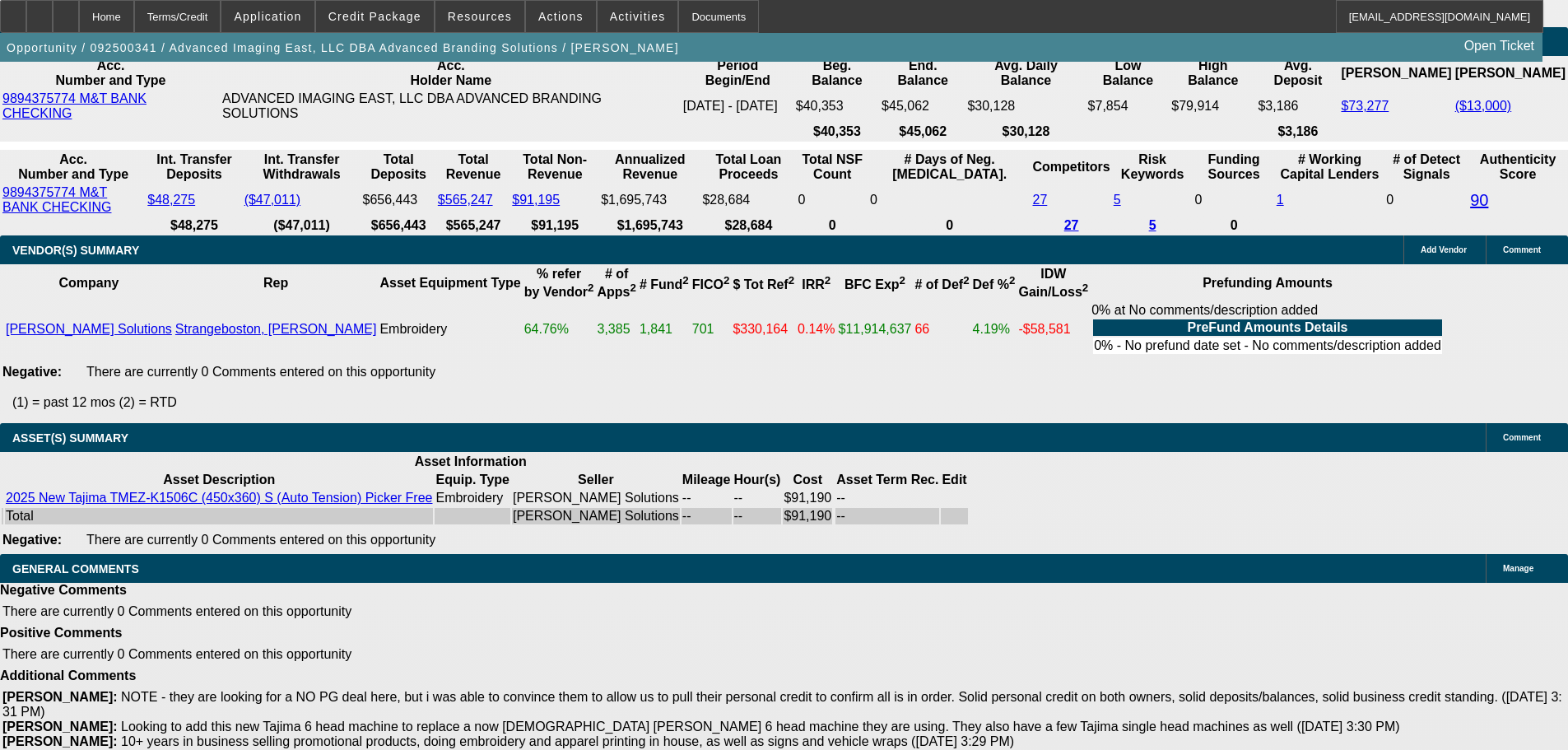
select select "6"
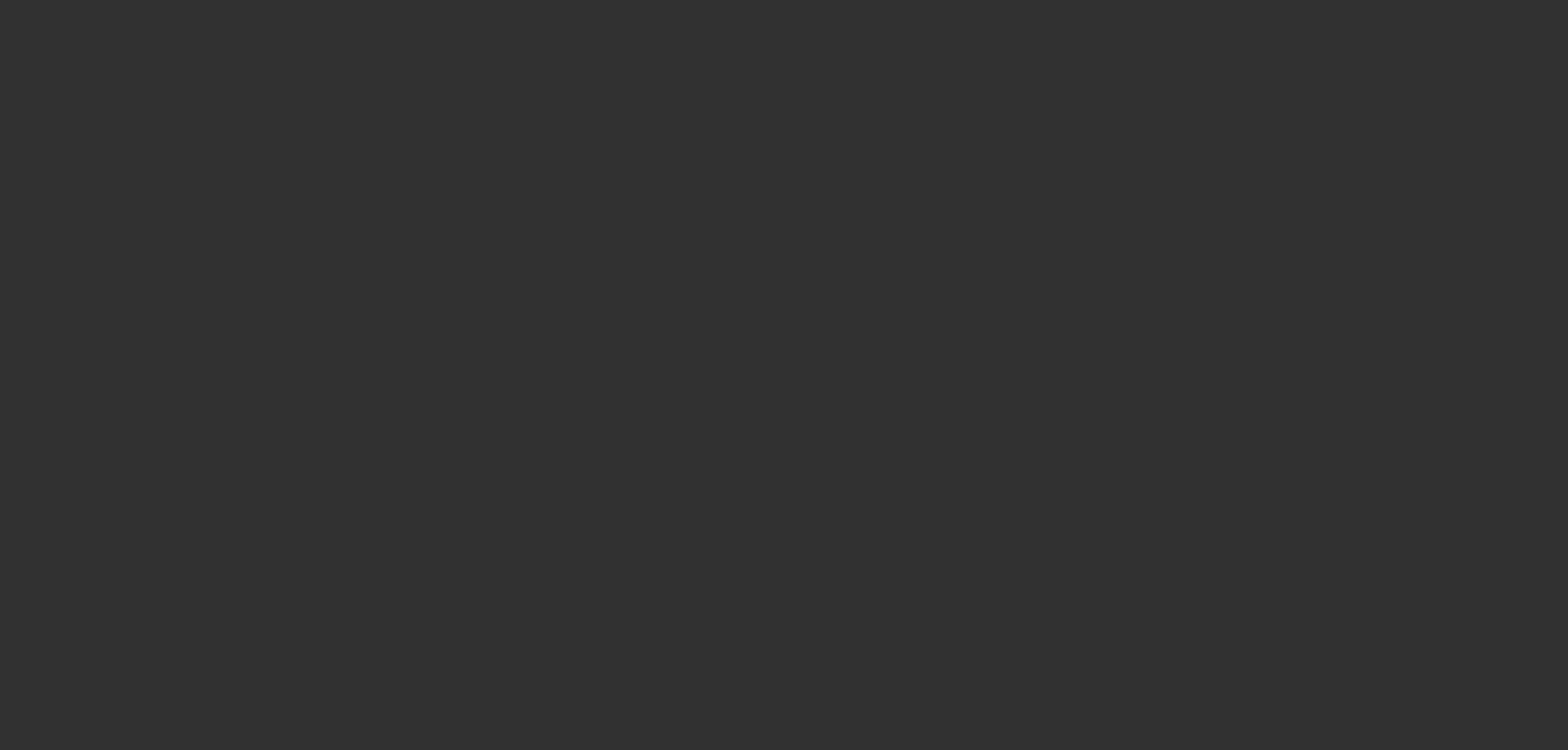
scroll to position [0, 0]
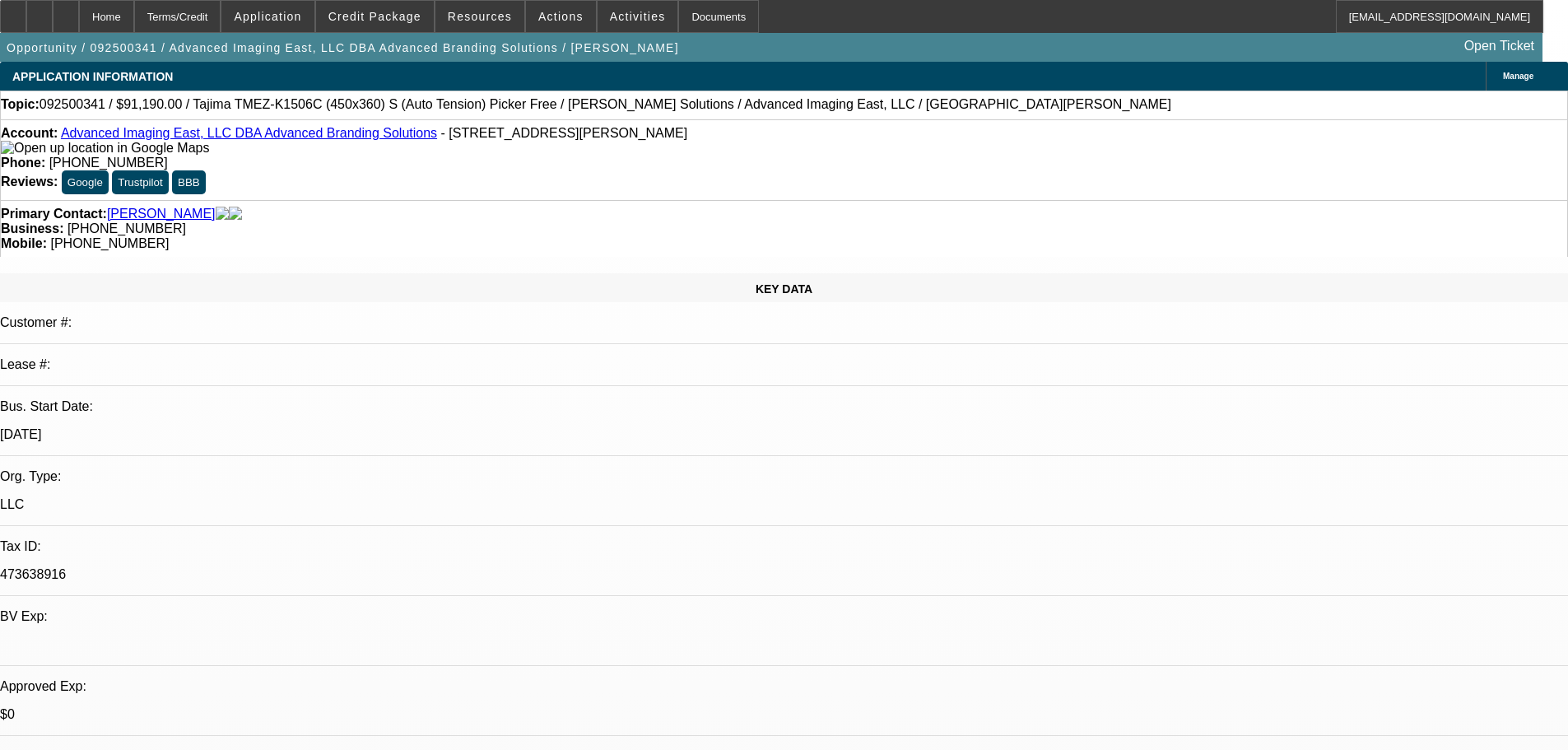
type textarea "72 MONTH NO PG EFA WITH 90 DAY NO PMTS LOOKING FOR LOW RATE - OK TO SELL 7-9 PO…"
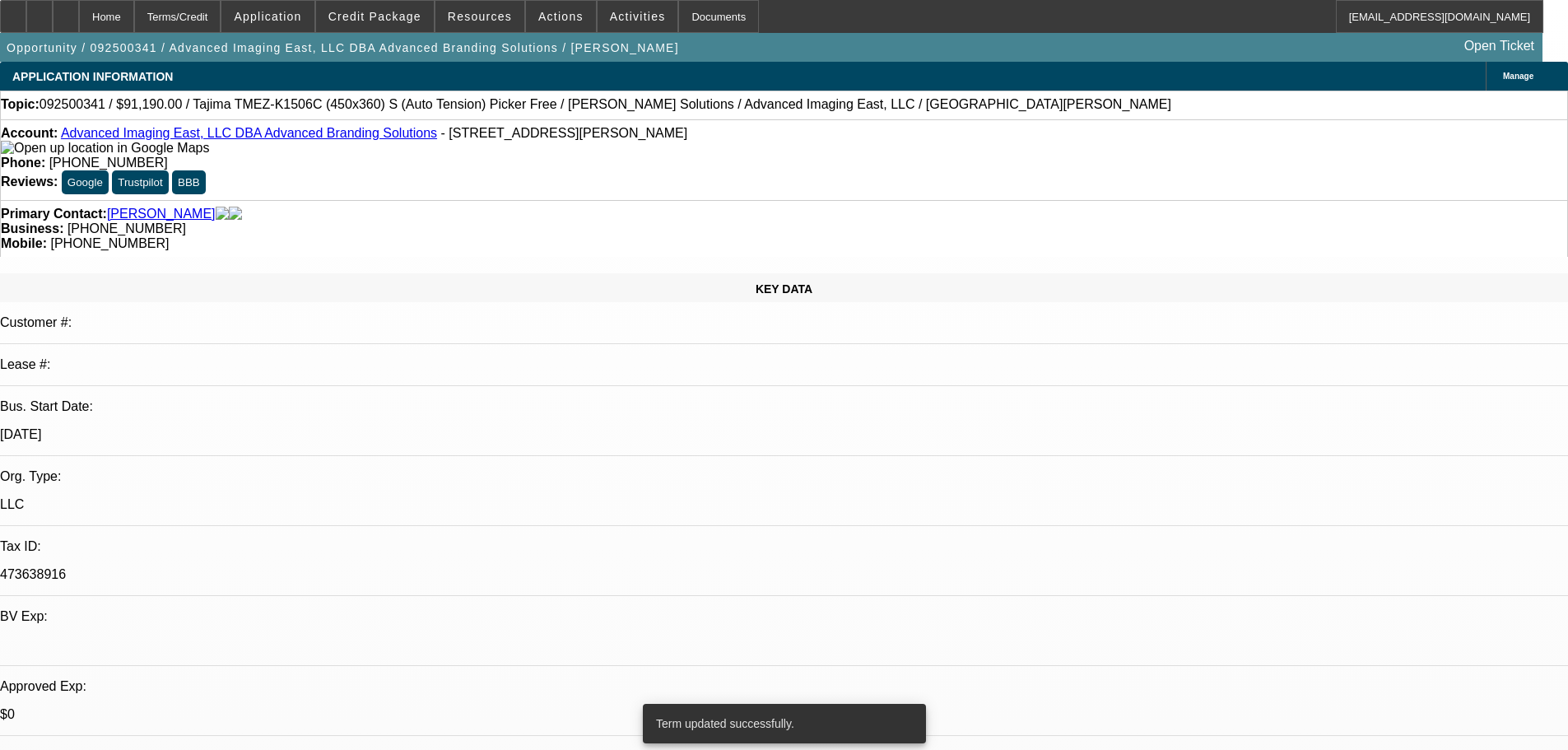
select select "0"
select select "2"
select select "0"
select select "6"
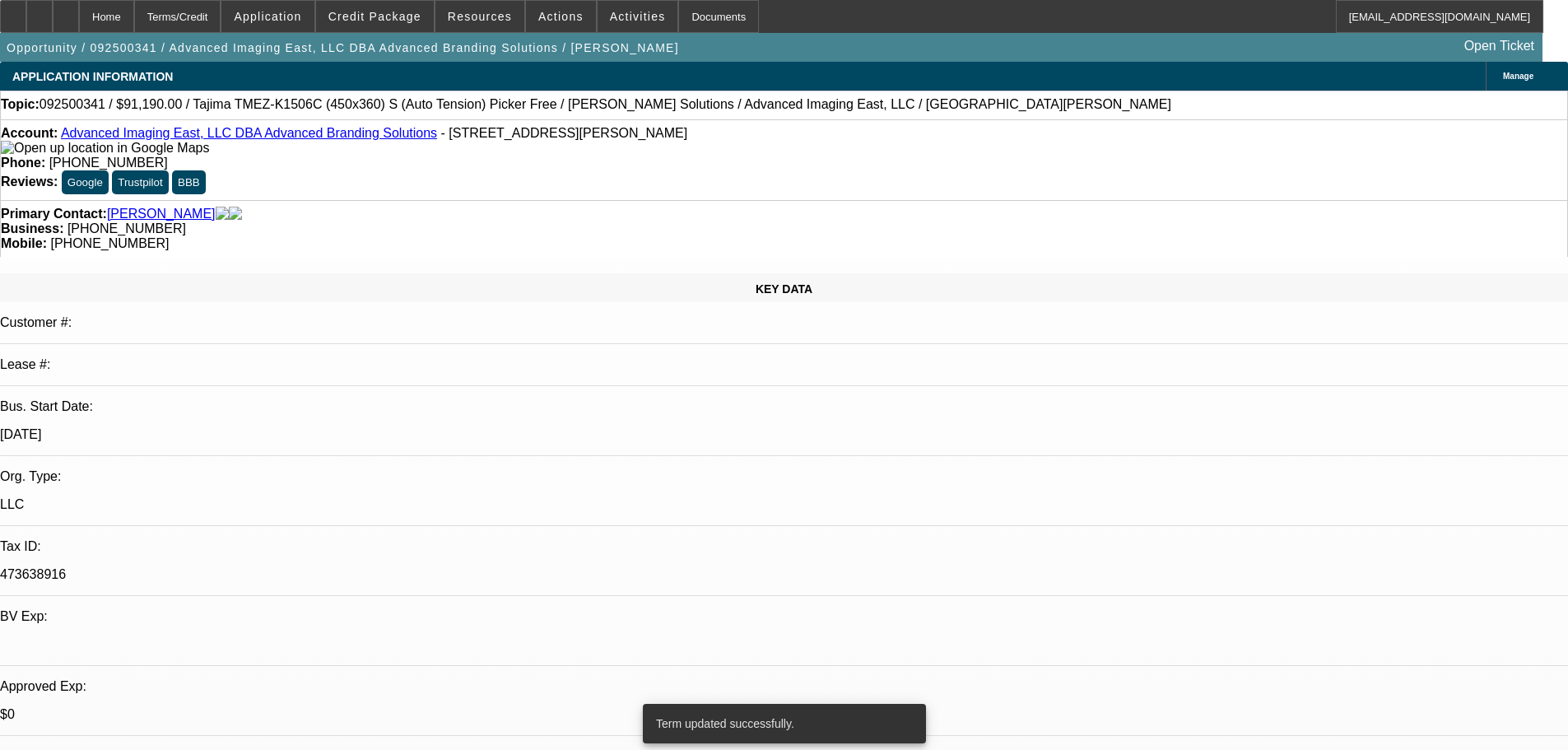
select select "0"
select select "2"
select select "0"
select select "6"
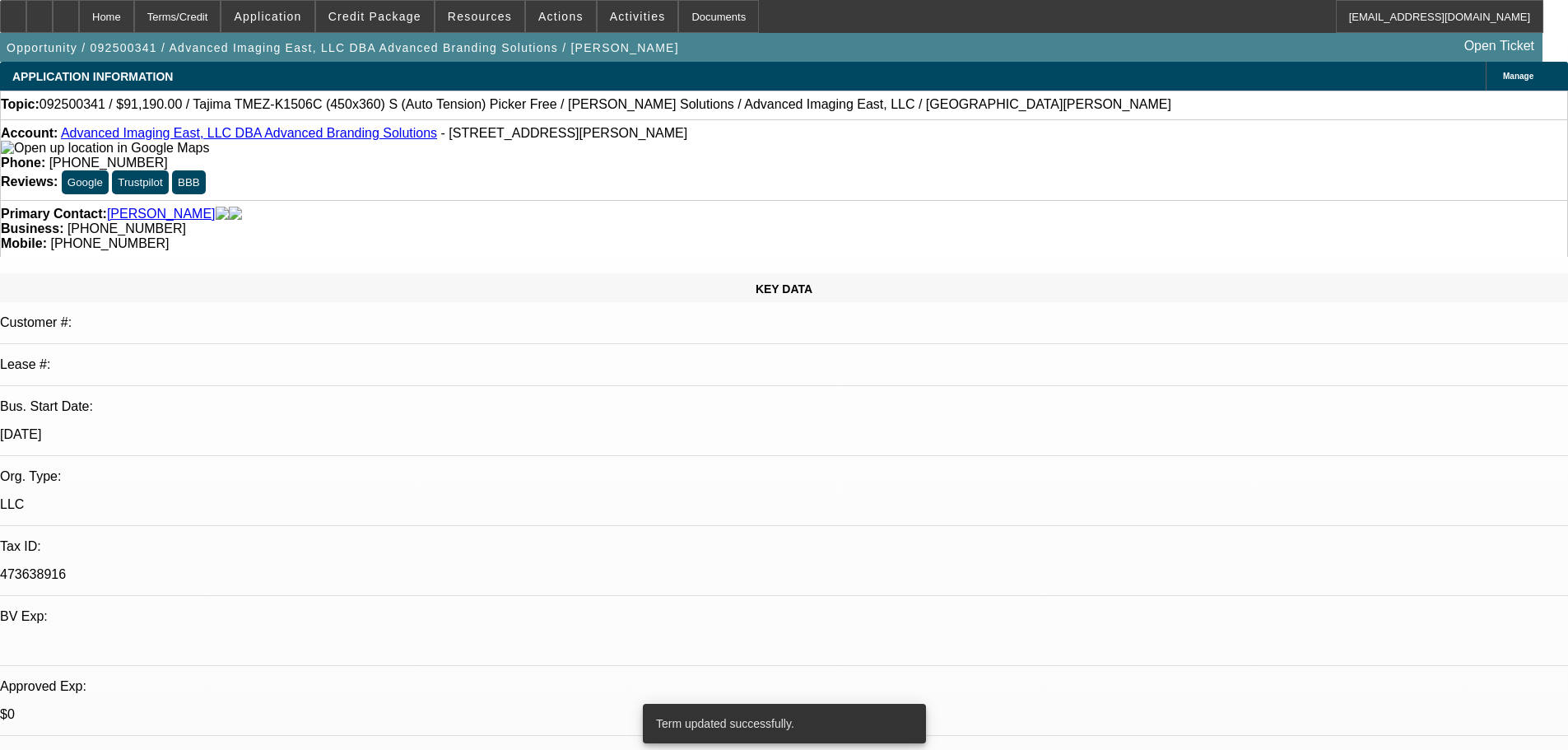
select select "0"
select select "2"
select select "0.1"
select select "4"
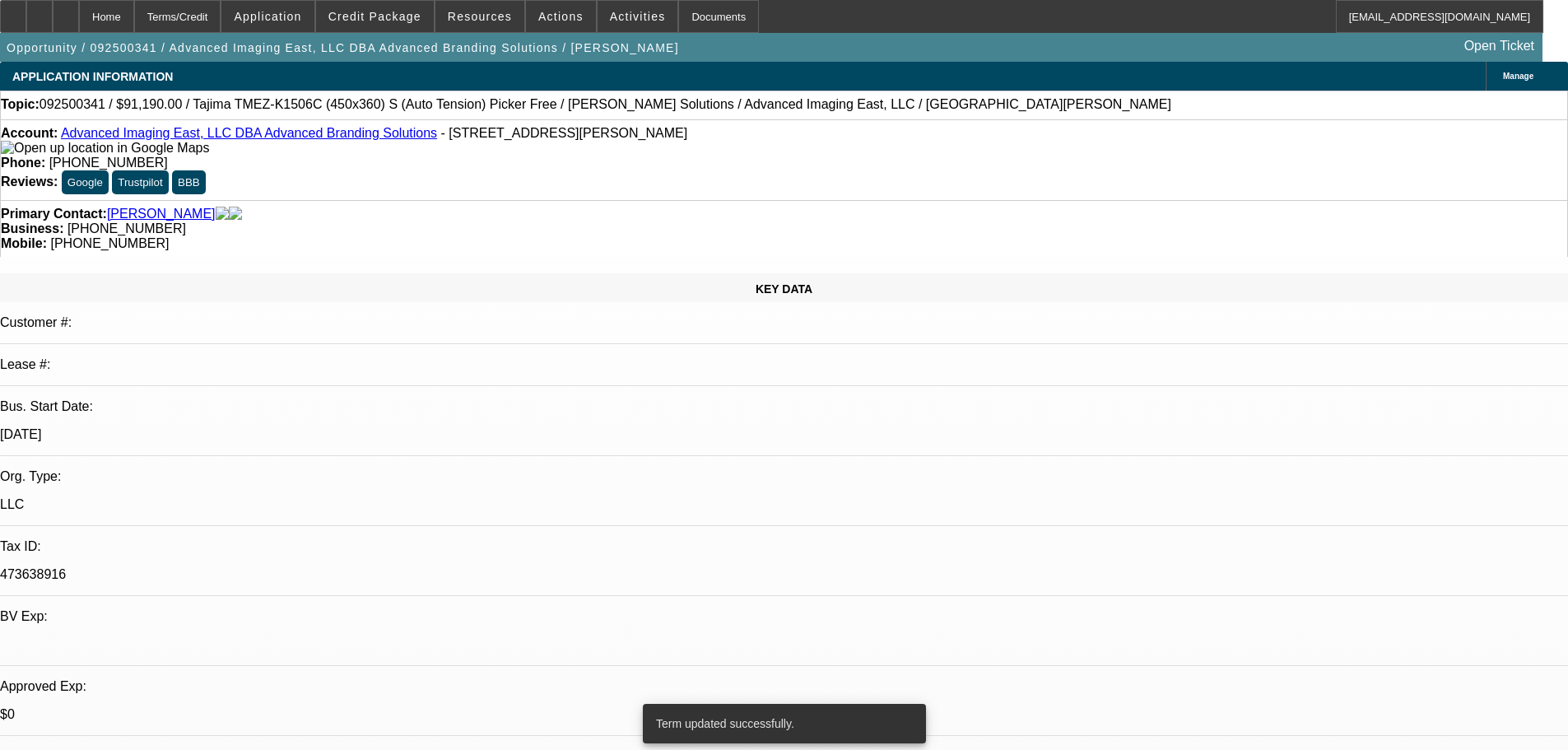
select select "0"
select select "2"
select select "0"
select select "6"
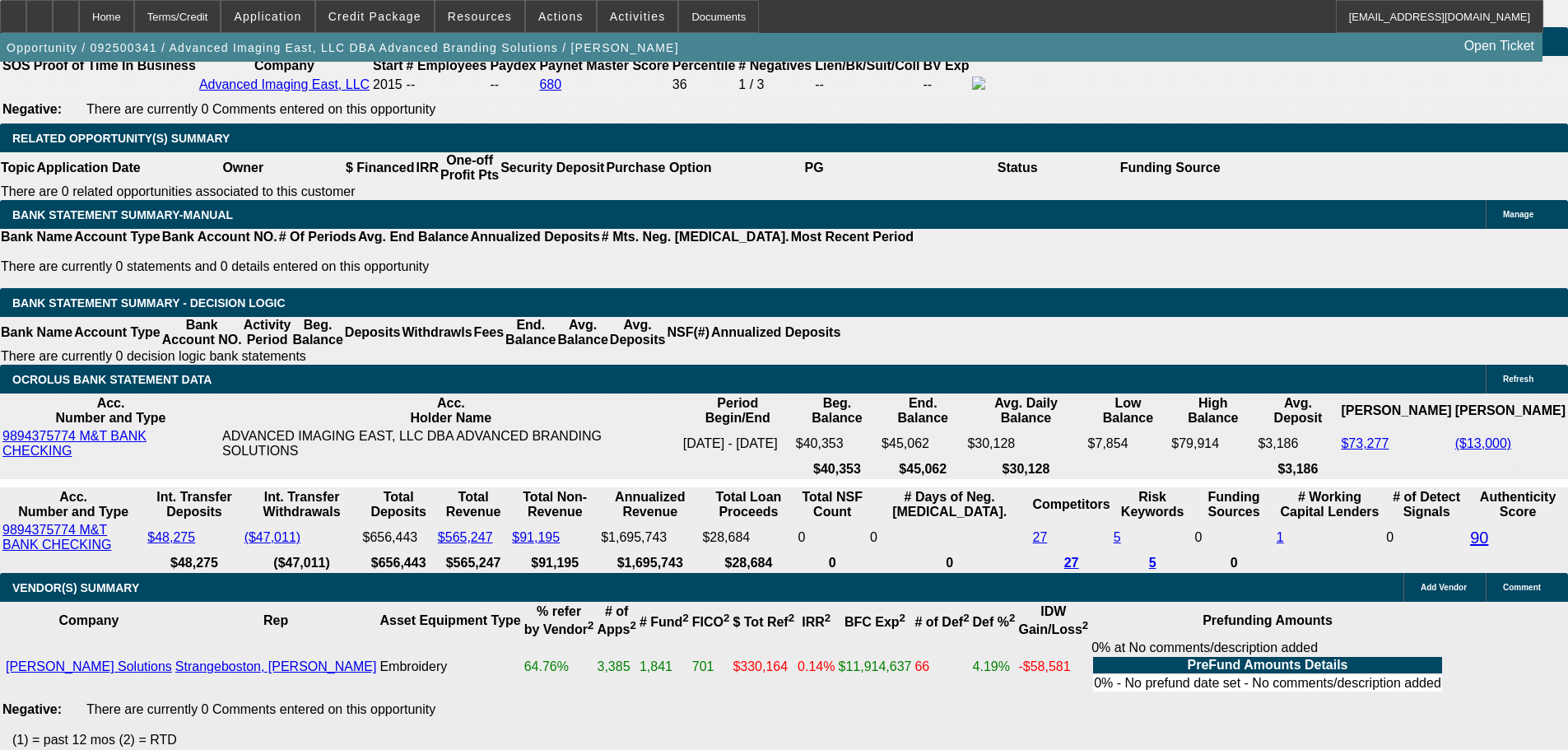
scroll to position [2962, 0]
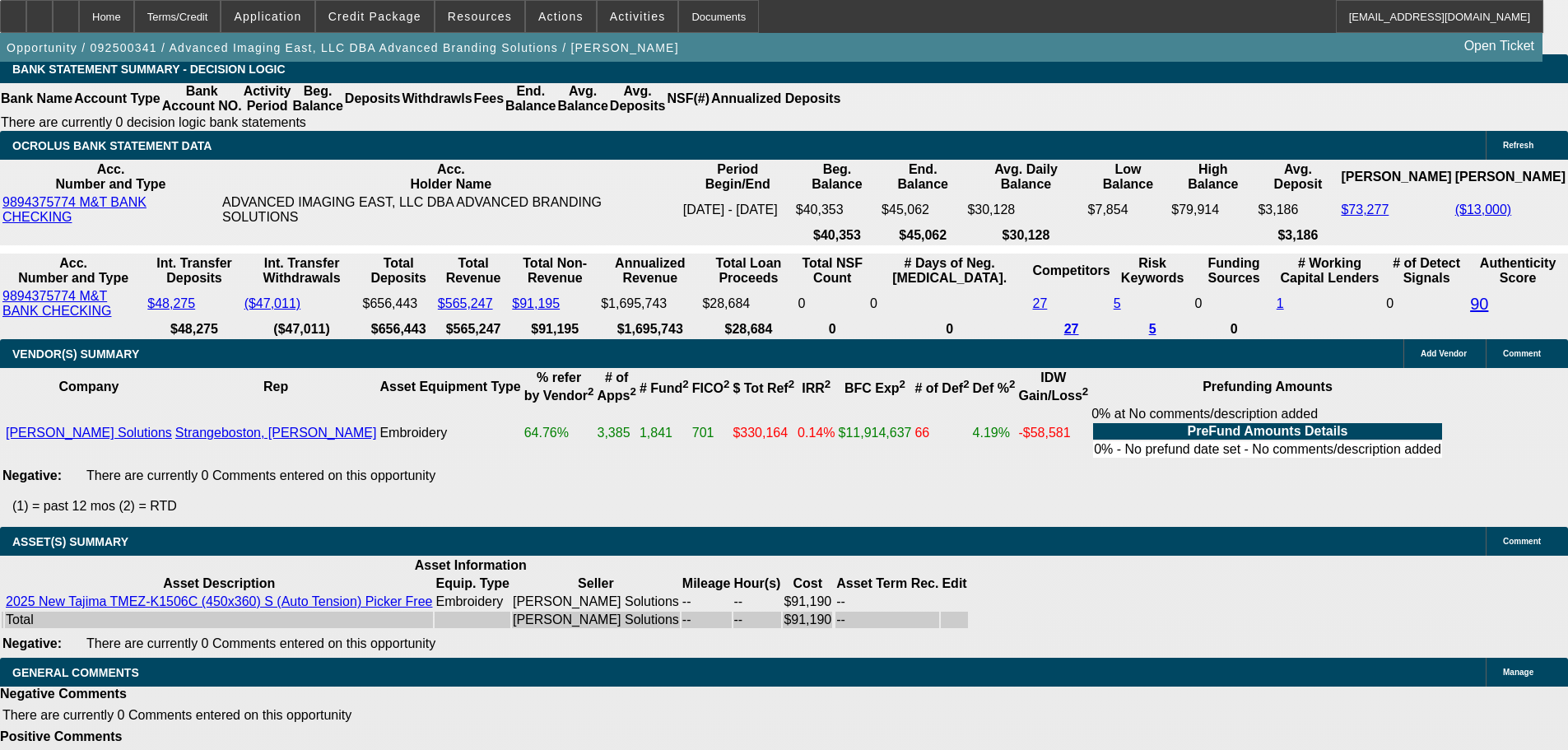
select select "6"
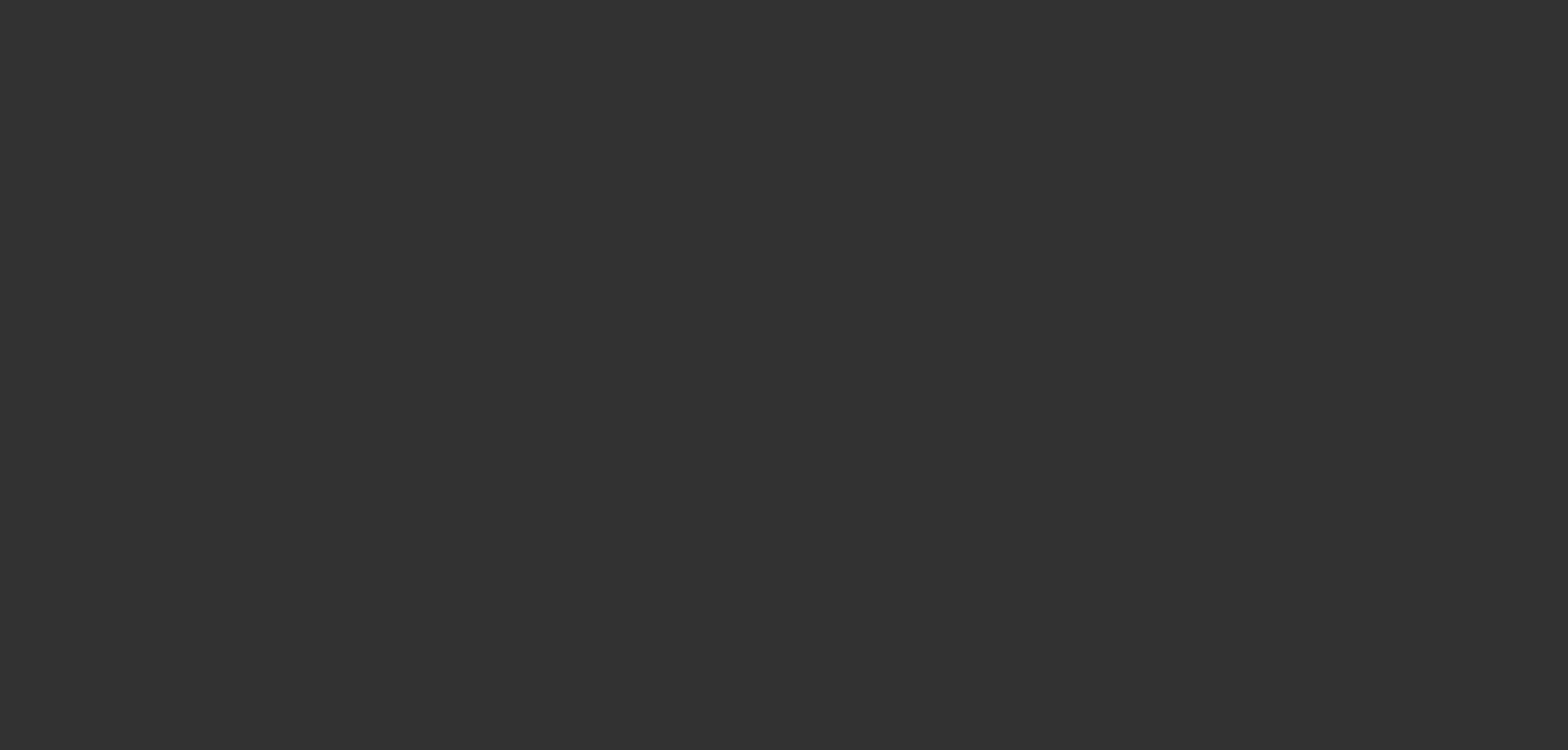
scroll to position [0, 0]
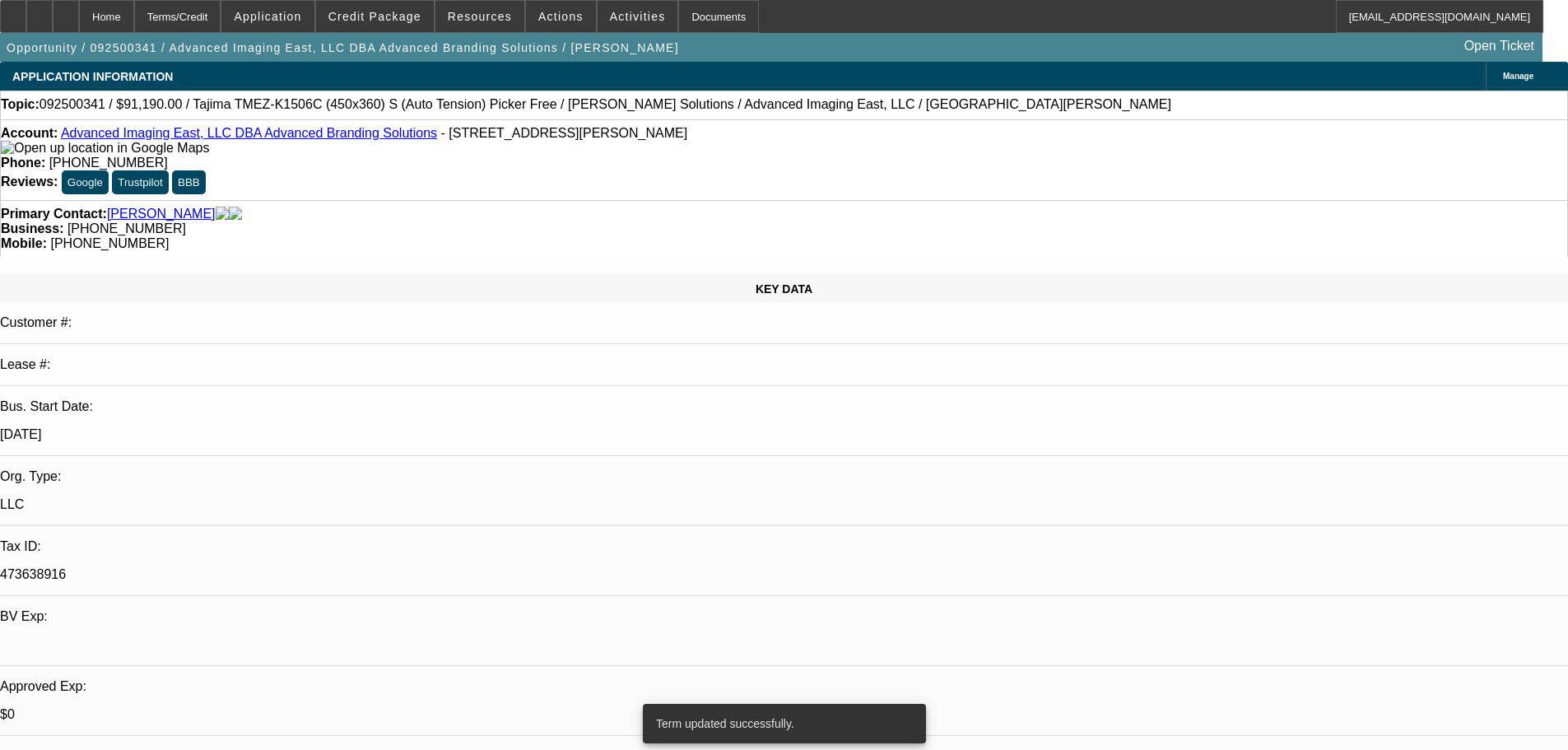
select select "0"
select select "2"
select select "0.1"
select select "4"
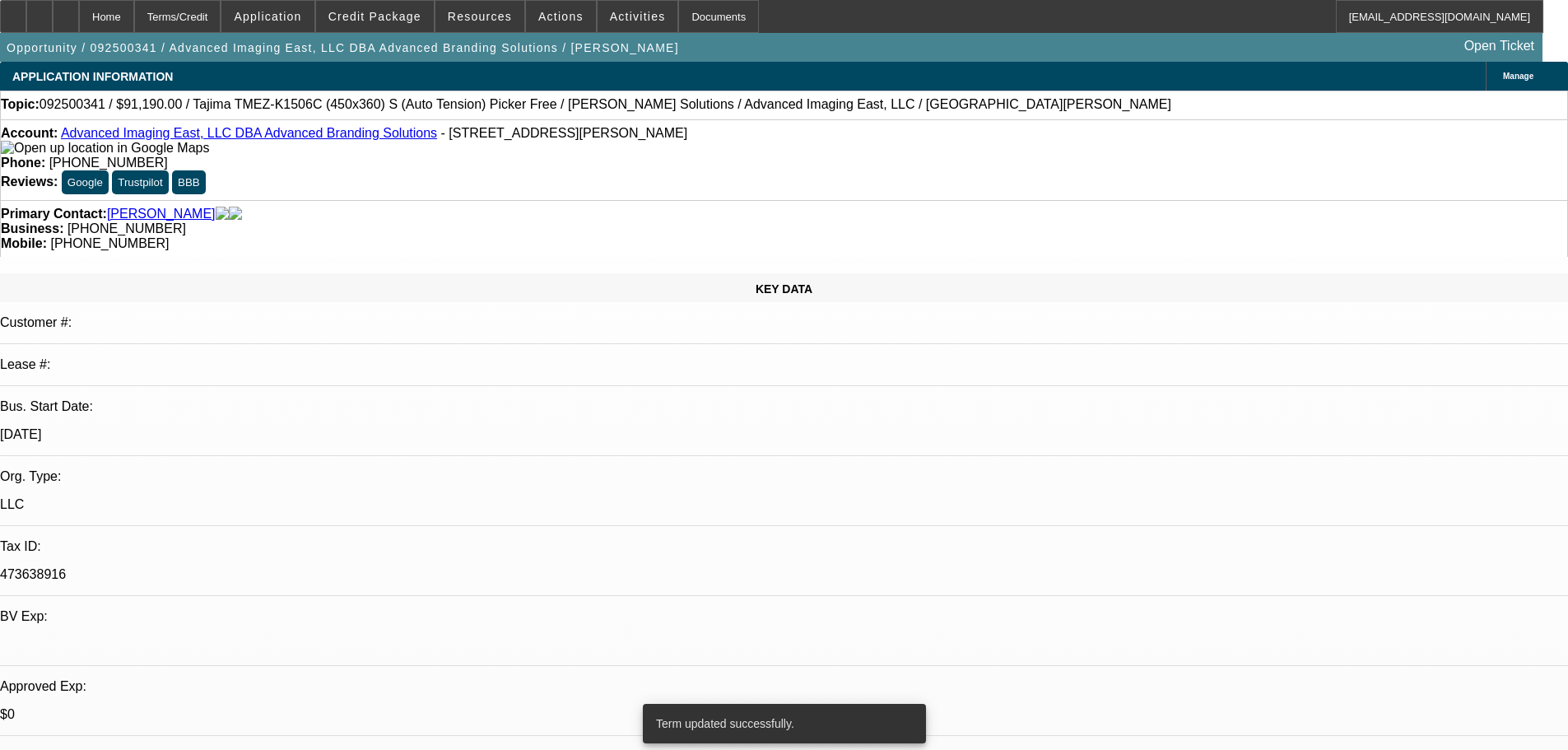
select select "0"
select select "2"
select select "0"
select select "6"
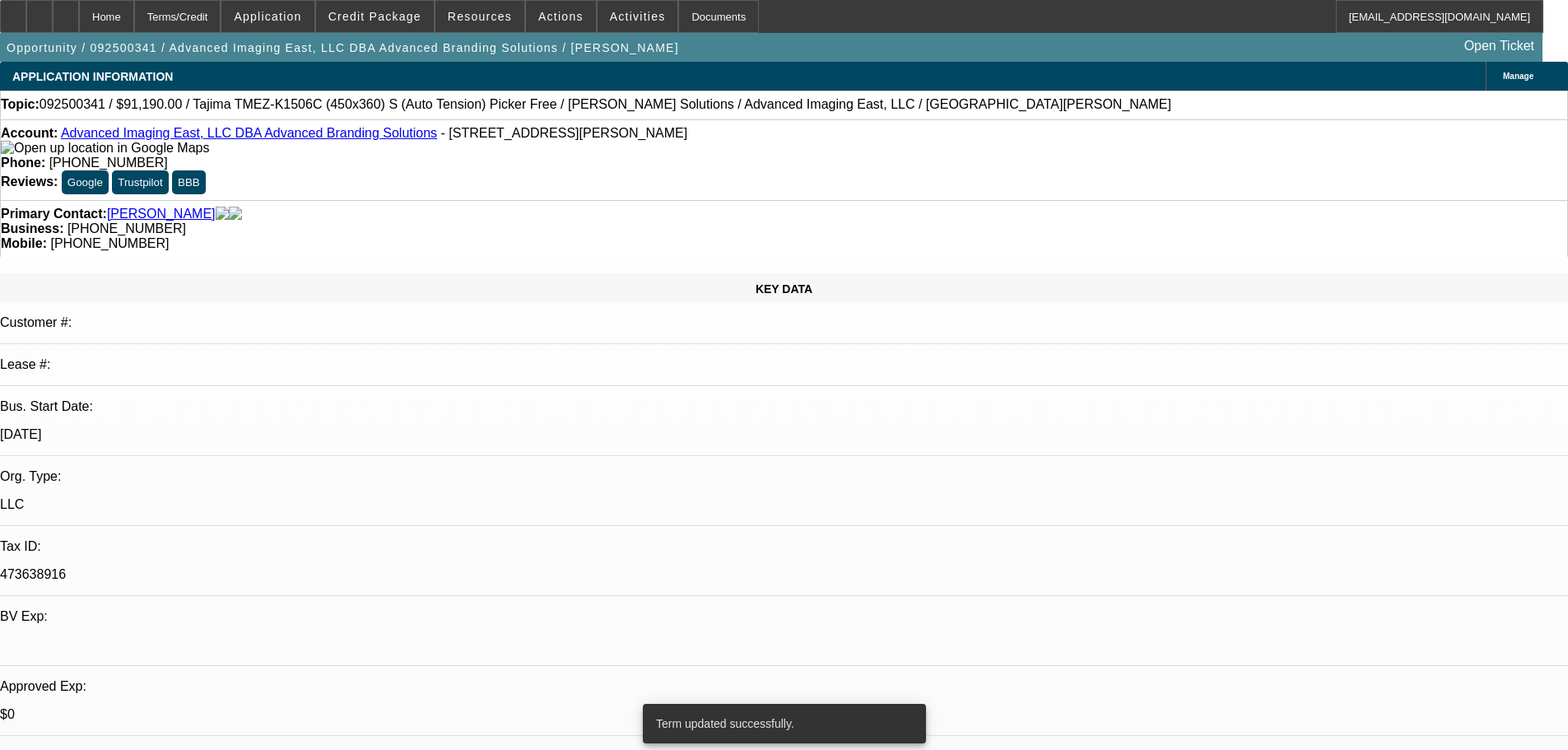
select select "0"
select select "2"
select select "0"
select select "6"
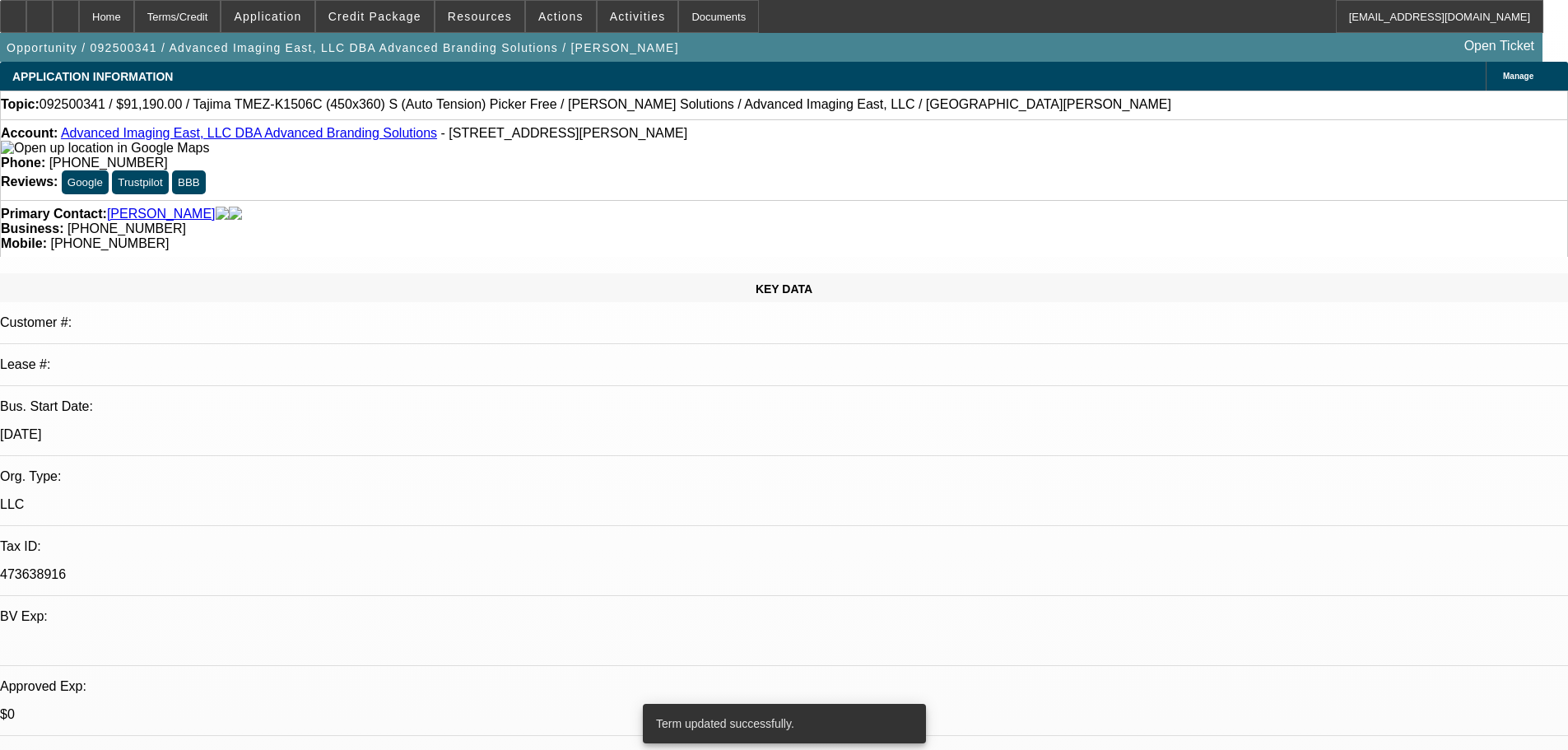
select select "0"
select select "2"
select select "0"
select select "6"
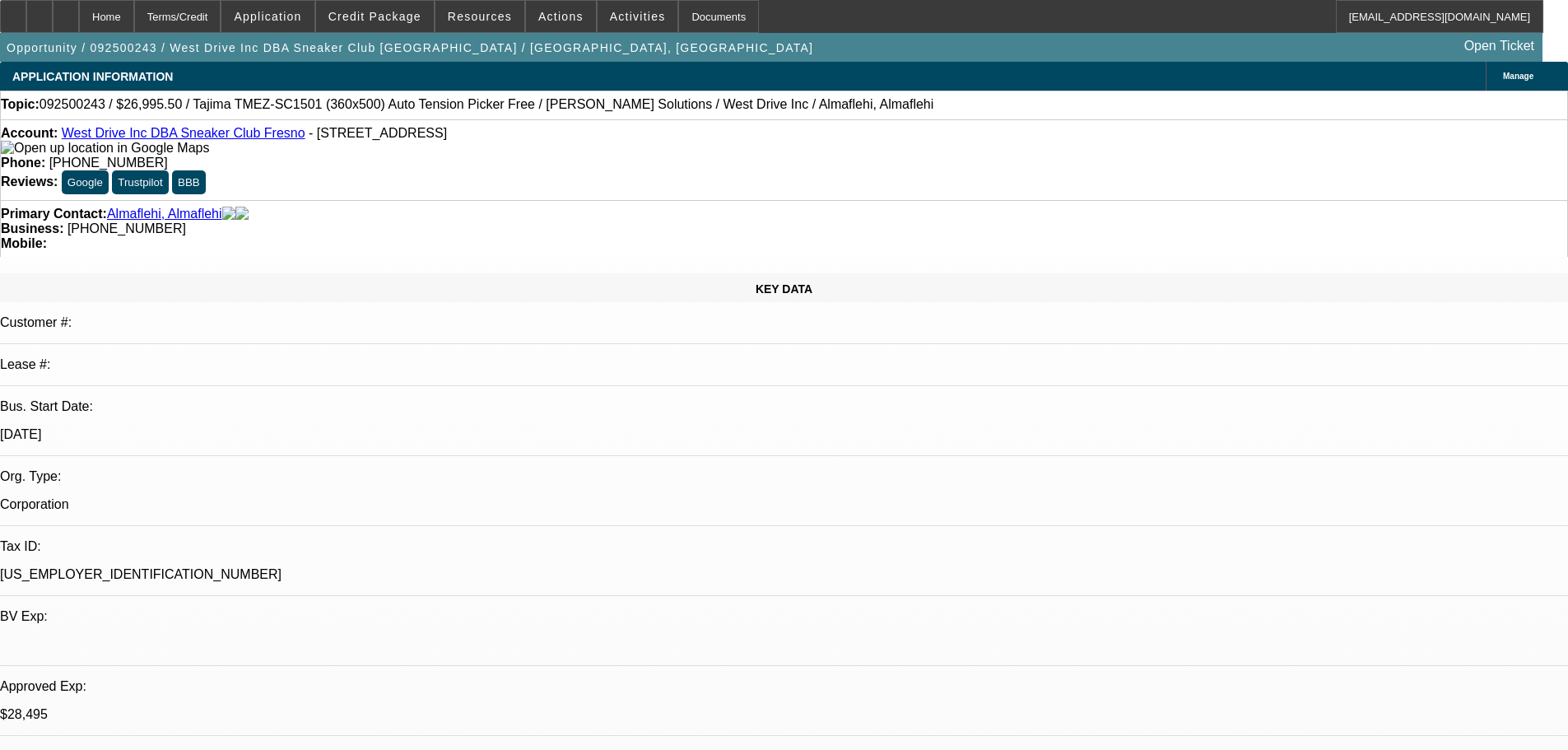
select select "0"
select select "2"
select select "0.1"
select select "4"
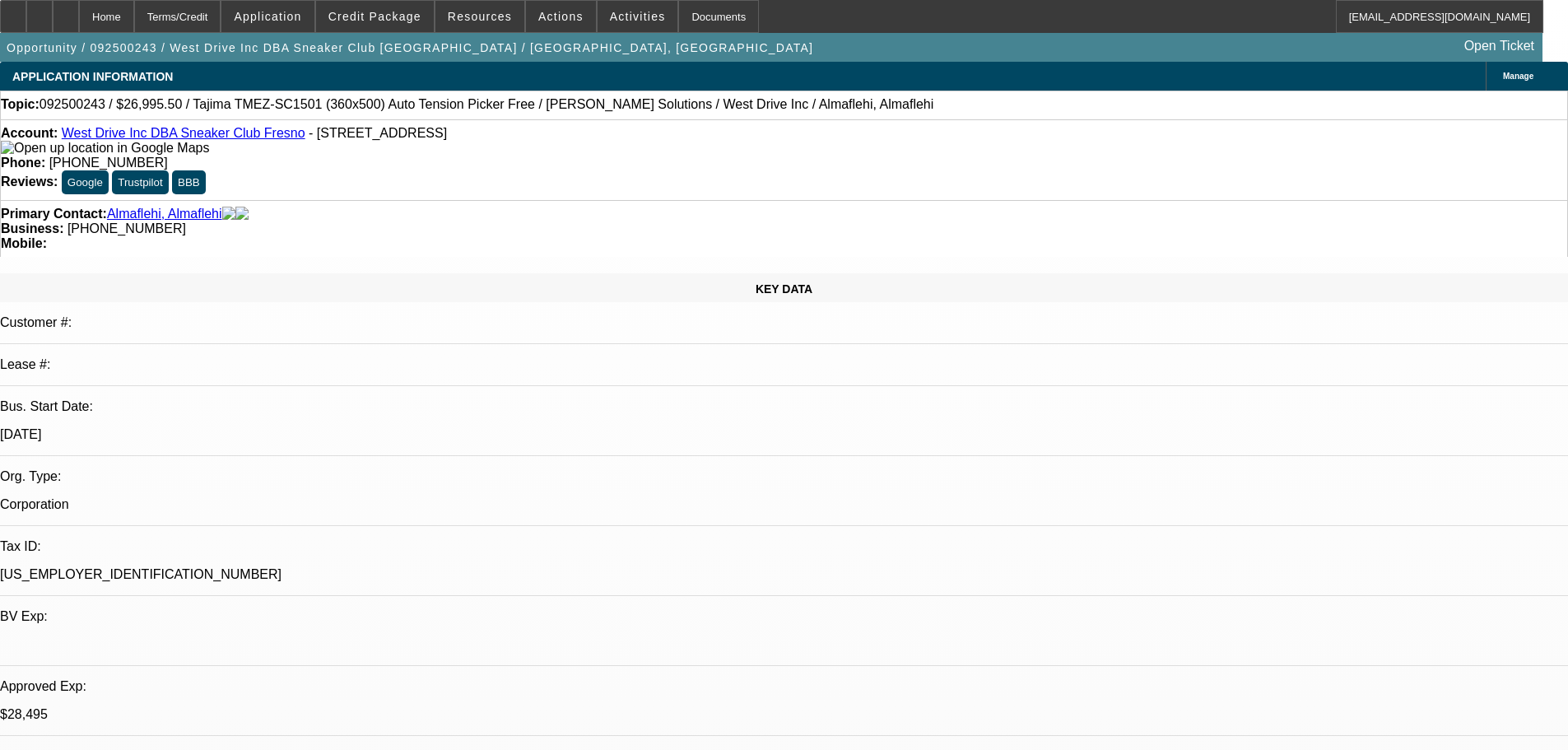
select select "0"
select select "2"
select select "0.1"
select select "4"
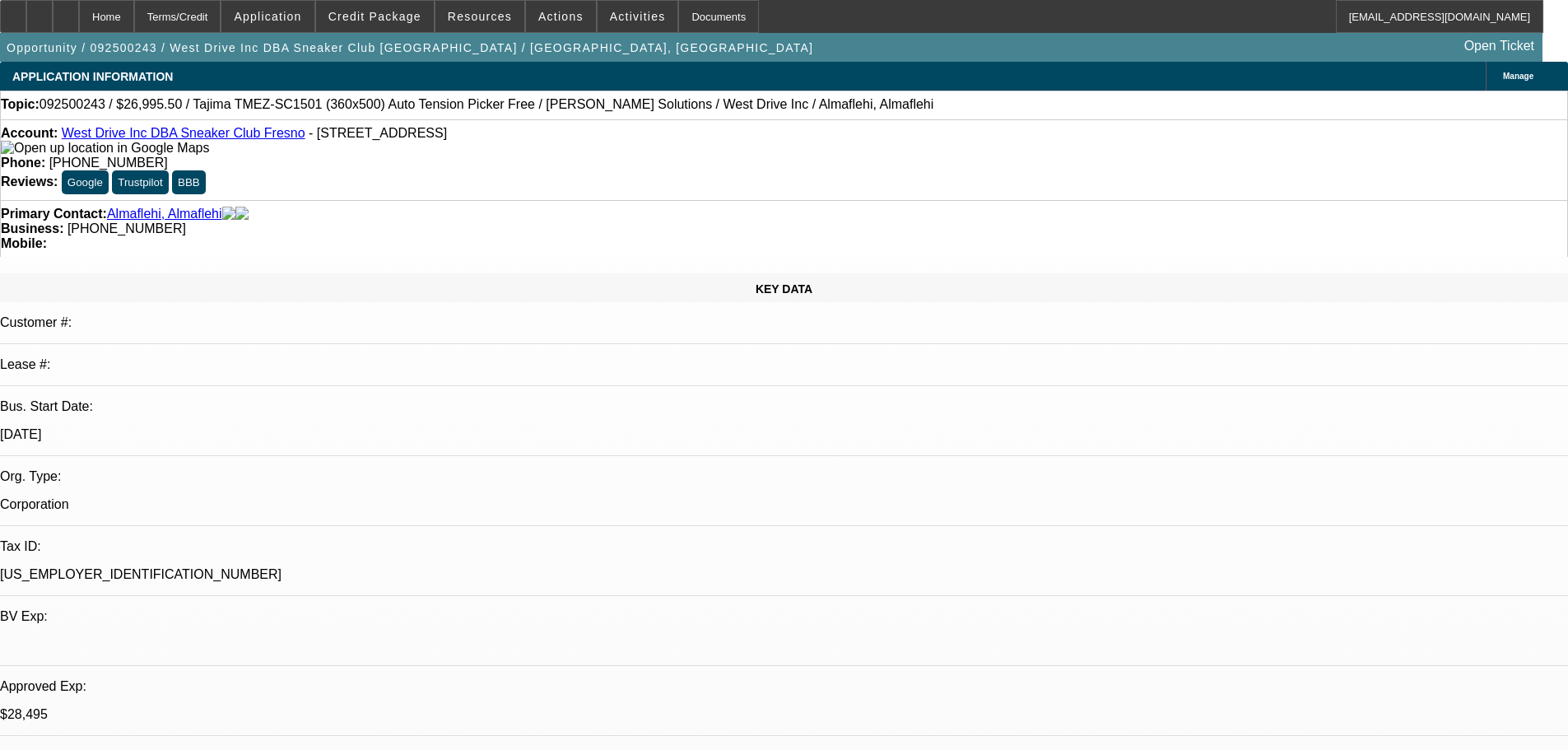
select select "0"
select select "2"
select select "0.1"
select select "4"
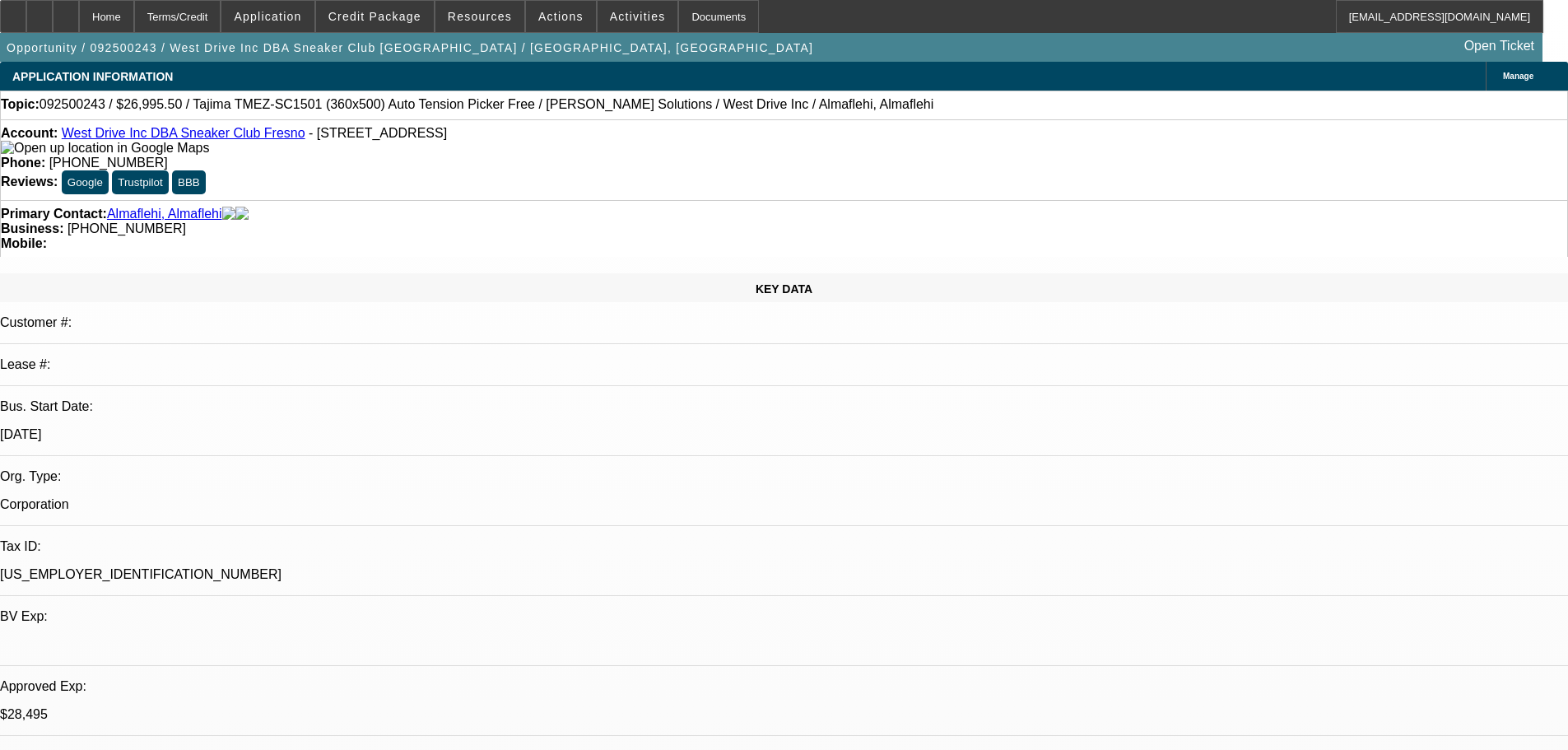
select select "0"
select select "2"
select select "0.1"
select select "4"
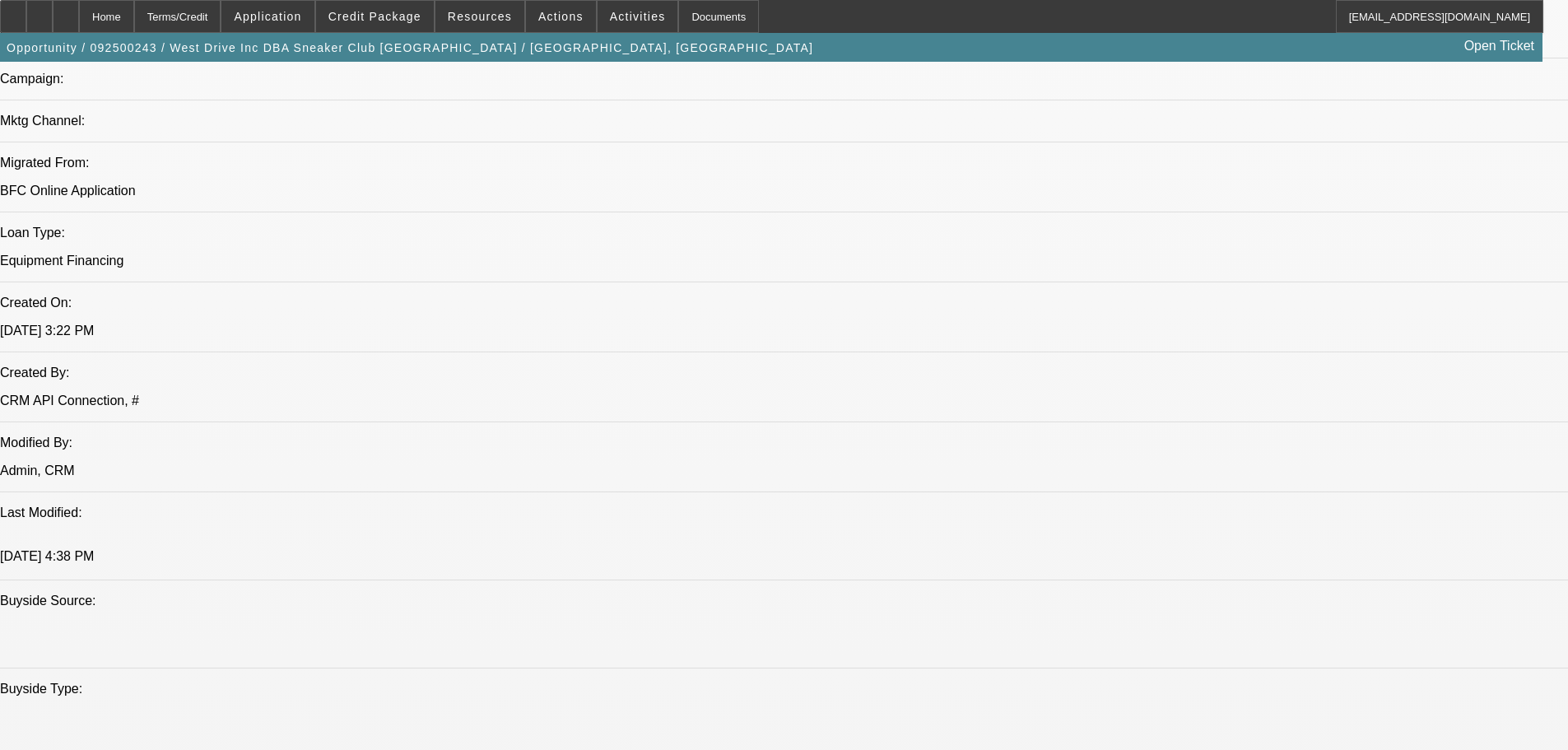
scroll to position [1482, 0]
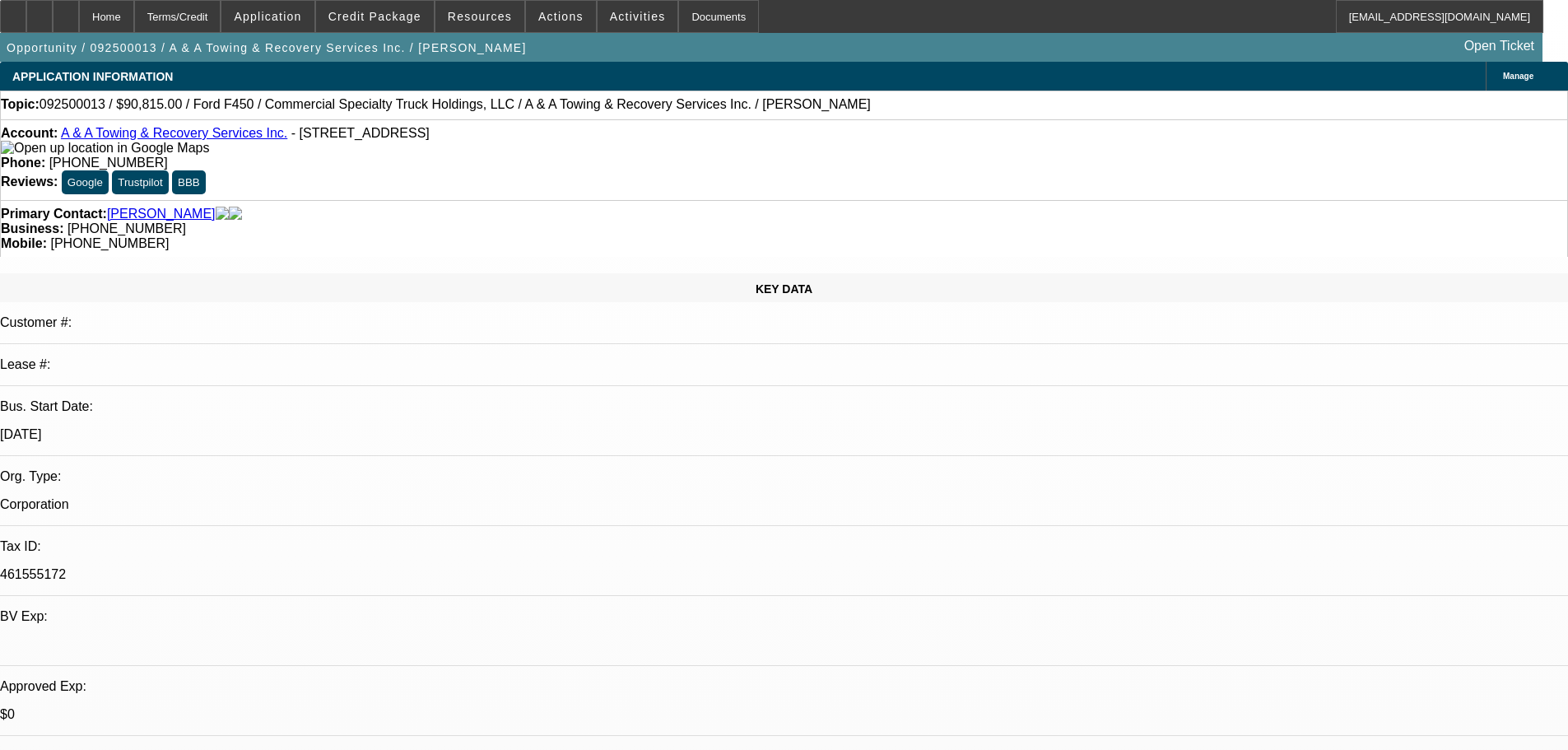
select select "0"
select select "2"
select select "0"
select select "6"
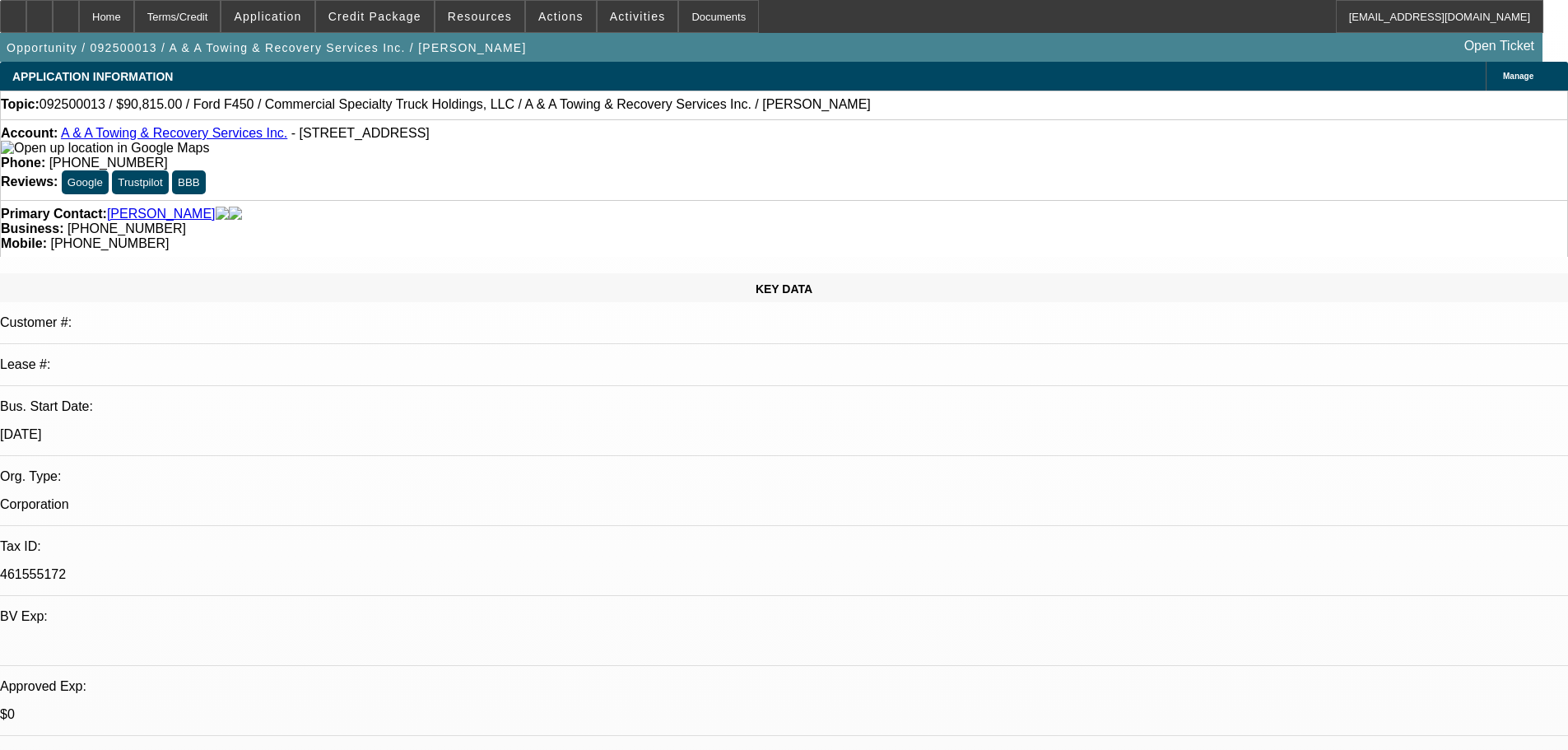
select select "0"
select select "6"
select select "0"
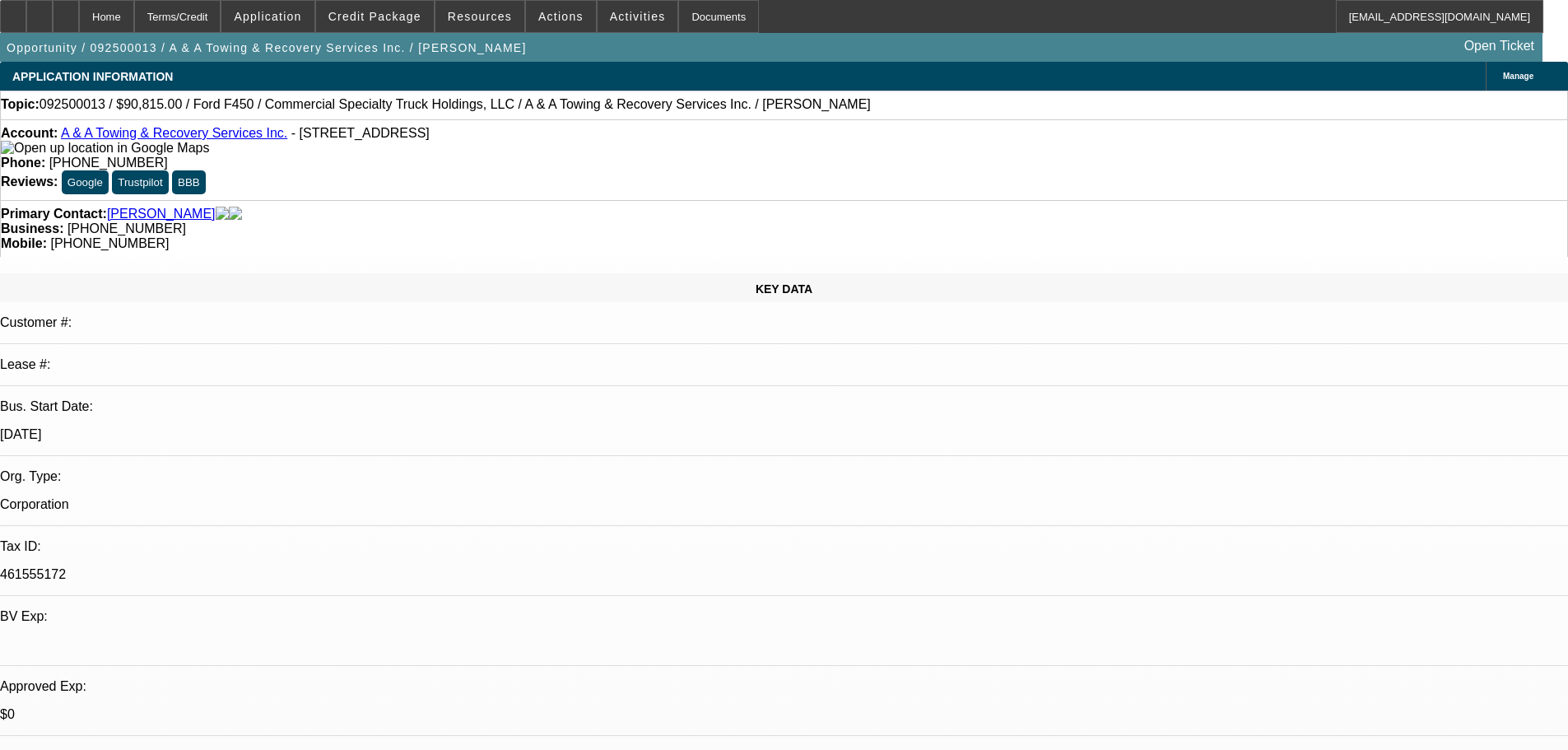
select select "0"
select select "6"
select select "0"
select select "2"
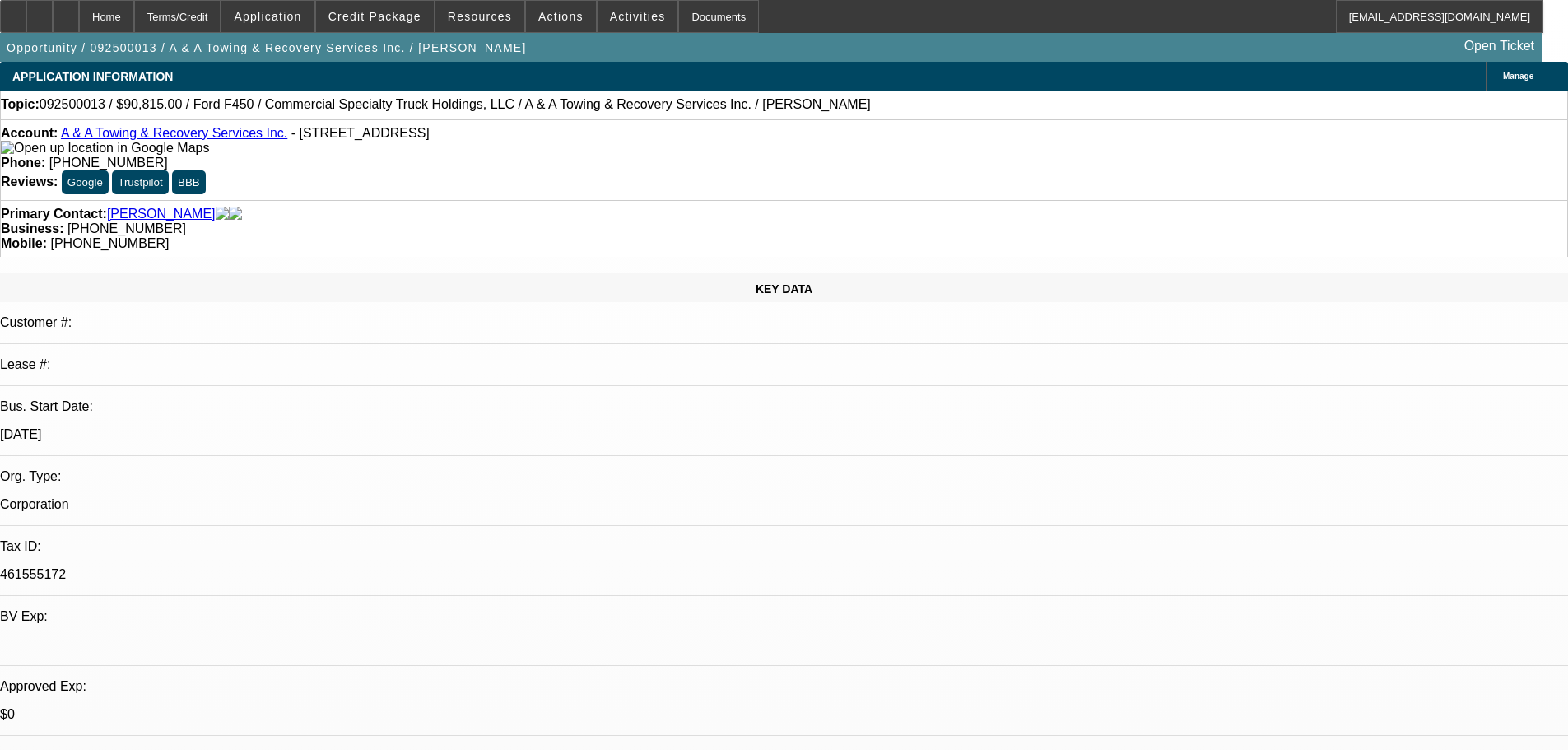
select select "2"
select select "0"
select select "6"
click at [403, 13] on span "Credit Package" at bounding box center [374, 17] width 93 height 13
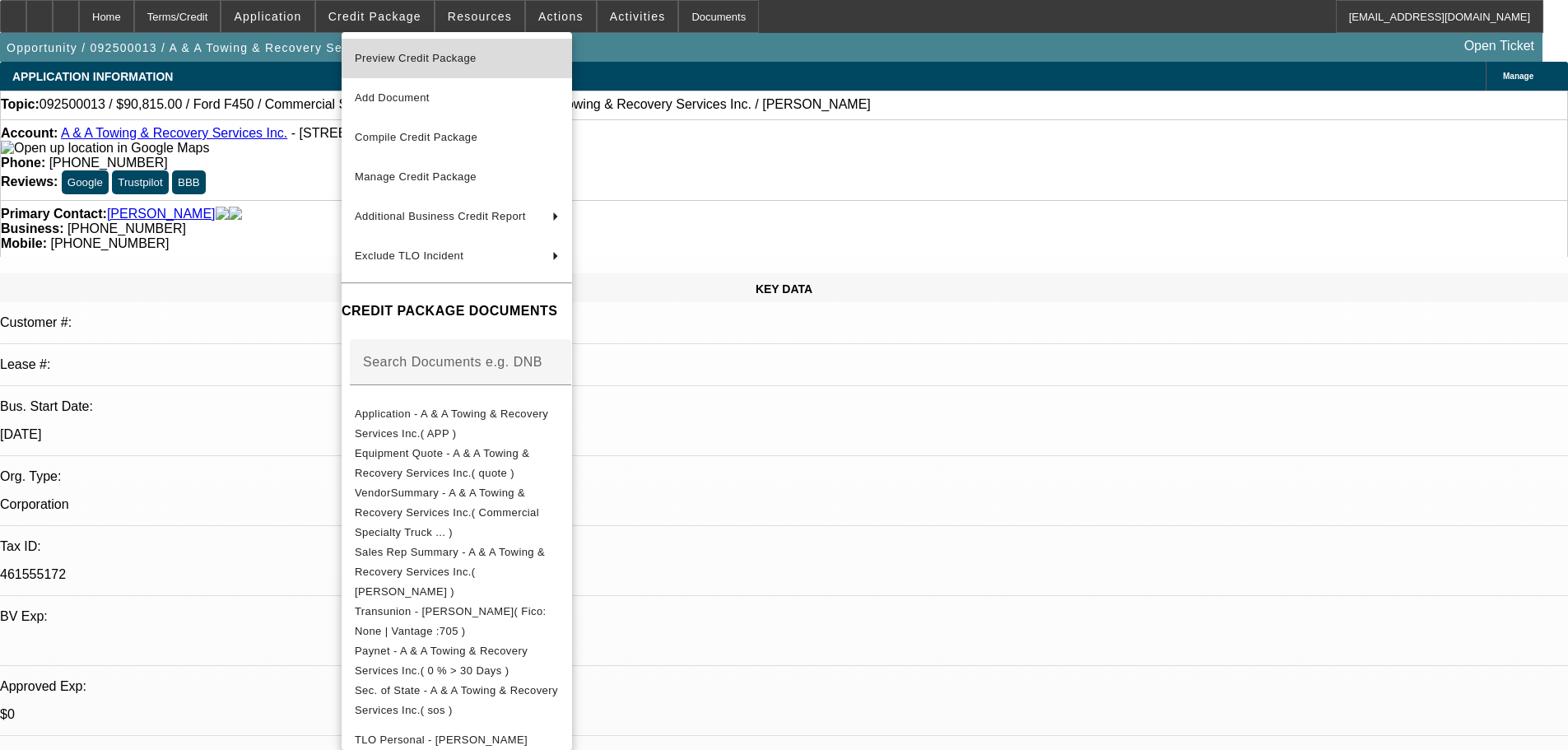
click at [393, 57] on span "Preview Credit Package" at bounding box center [415, 58] width 122 height 12
